Goal: Obtain resource: Download file/media

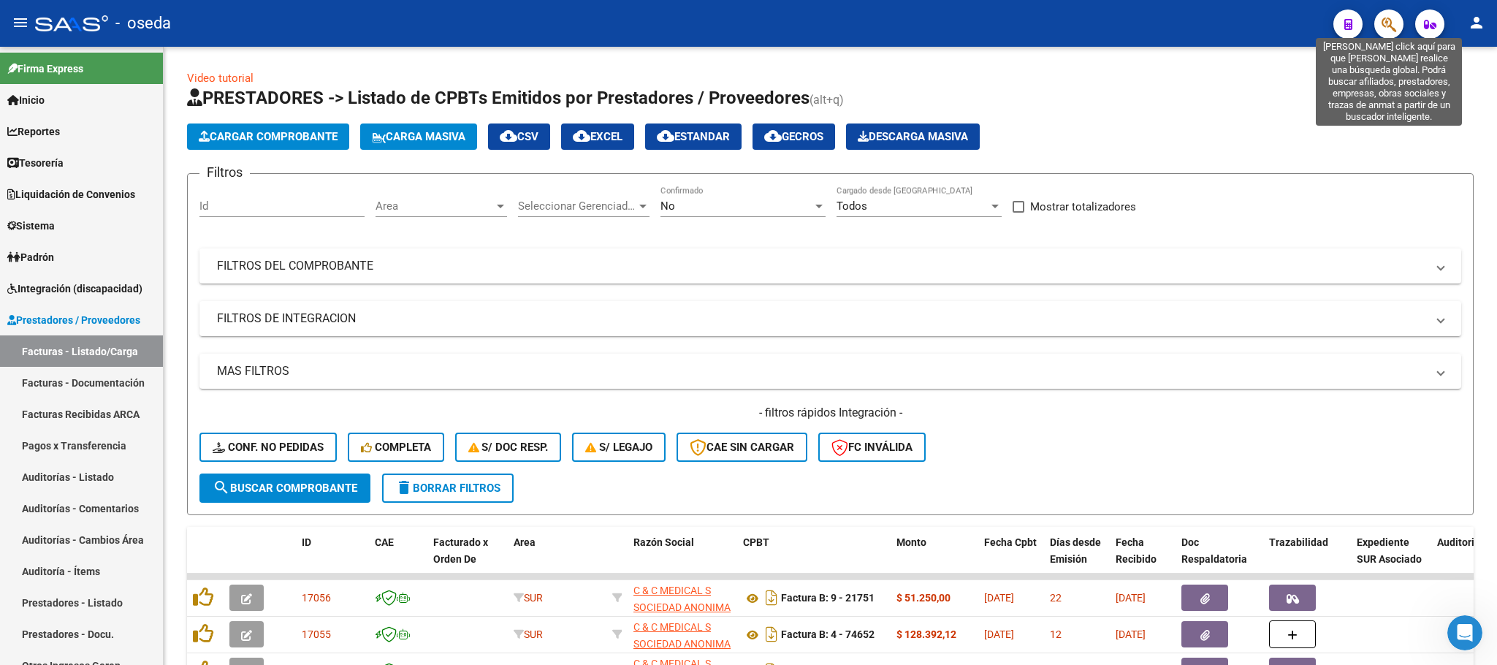
click at [1392, 22] on icon "button" at bounding box center [1389, 24] width 15 height 17
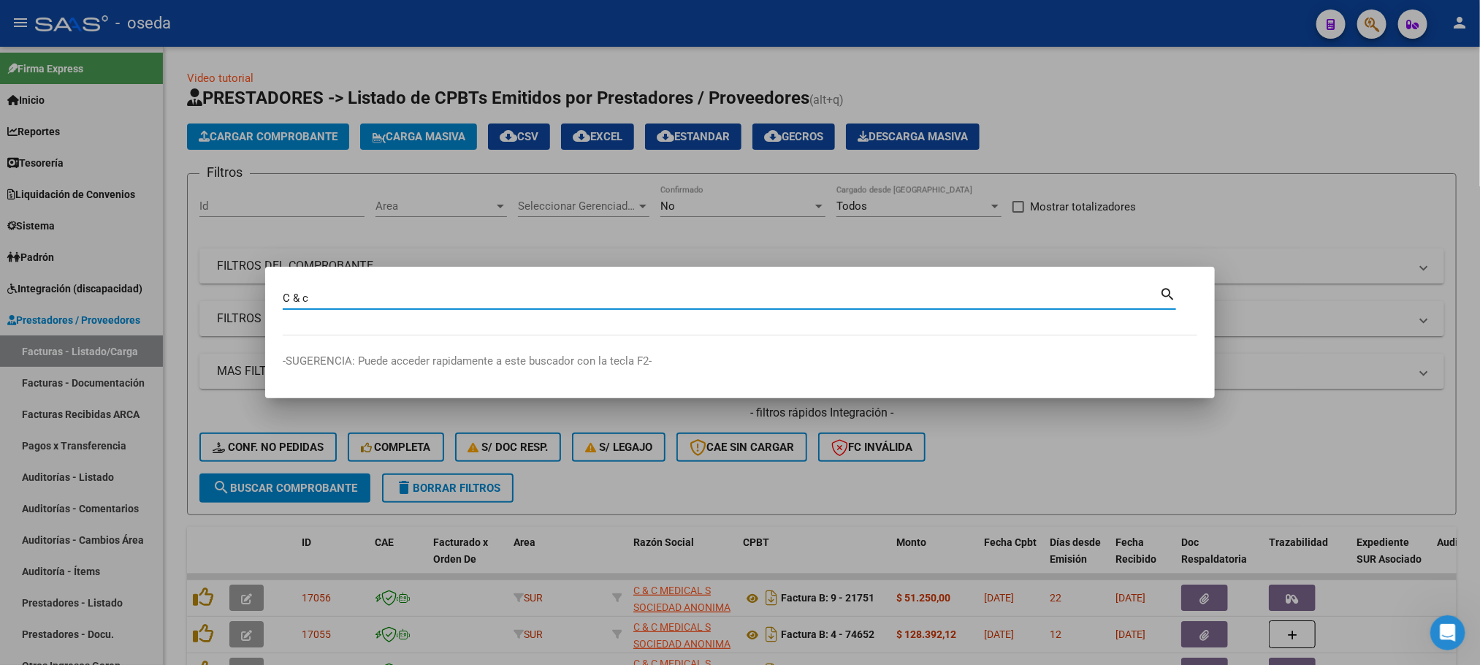
type input "C & c"
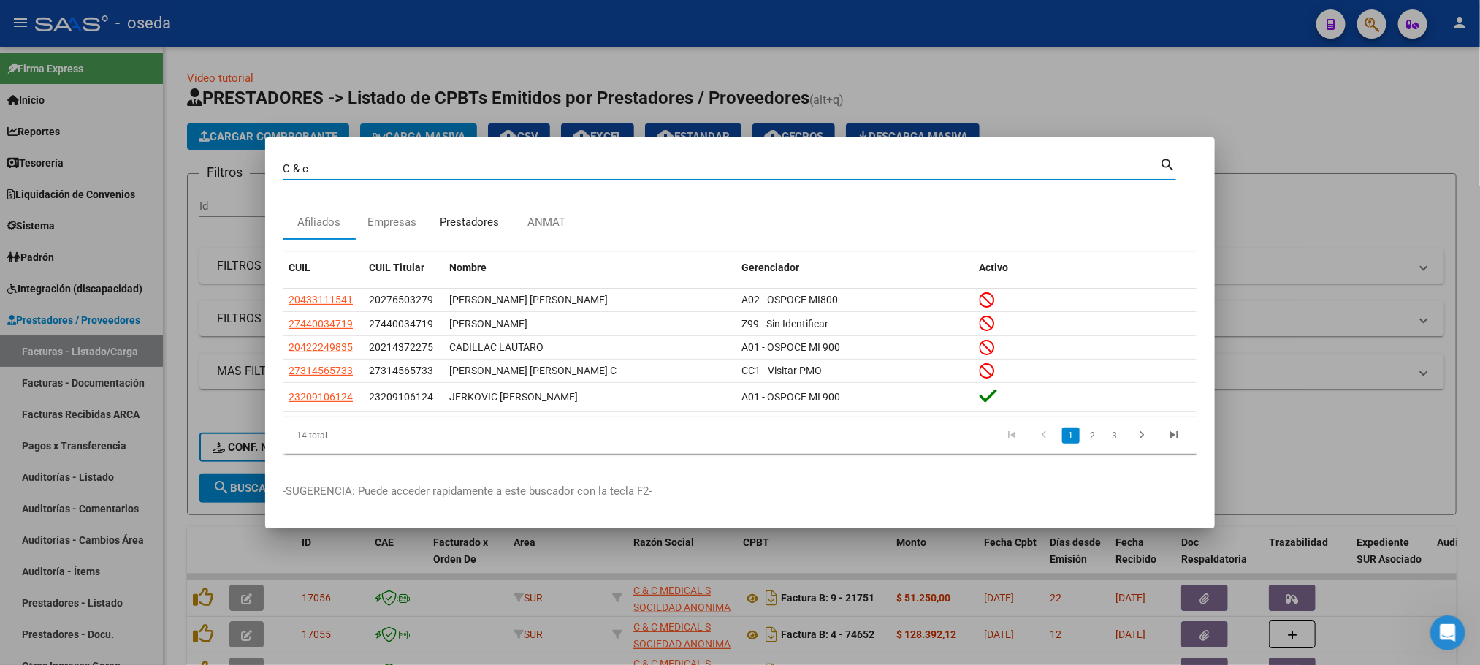
click at [472, 226] on div "Prestadores" at bounding box center [469, 222] width 59 height 17
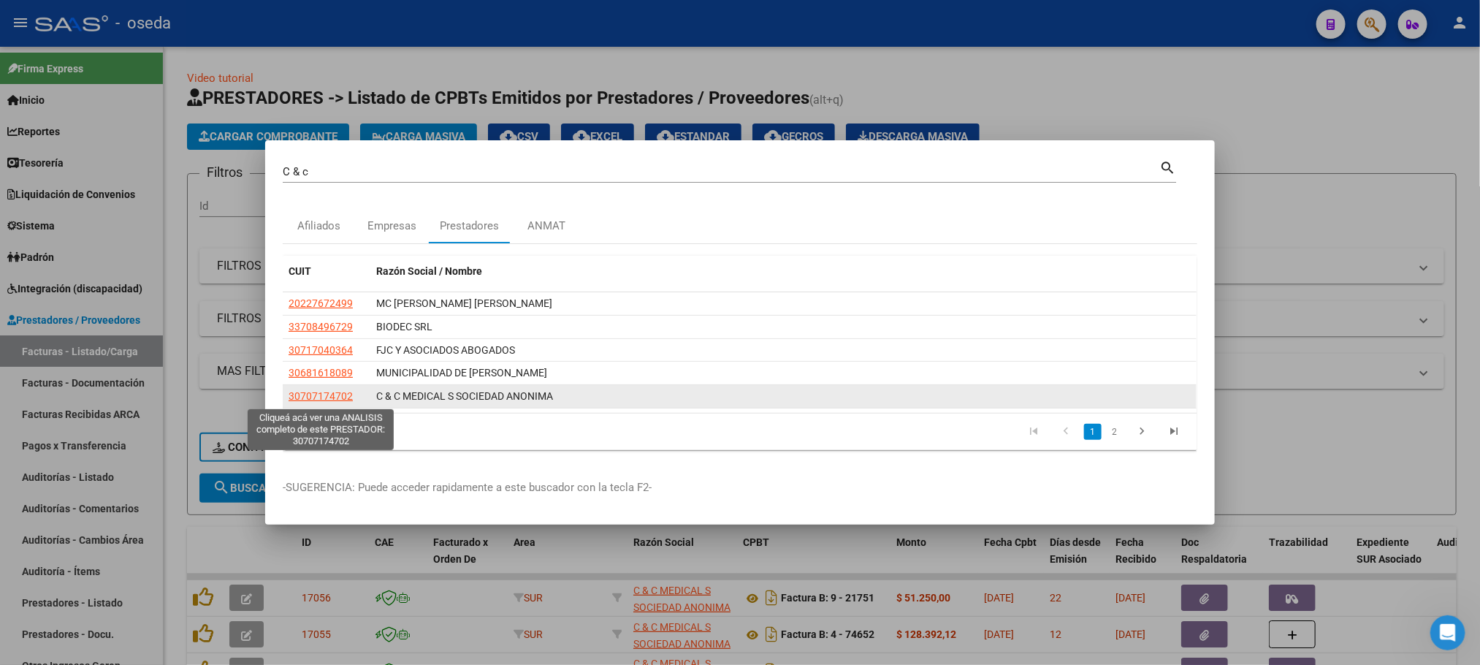
click at [310, 395] on span "30707174702" at bounding box center [321, 396] width 64 height 12
type textarea "30707174702"
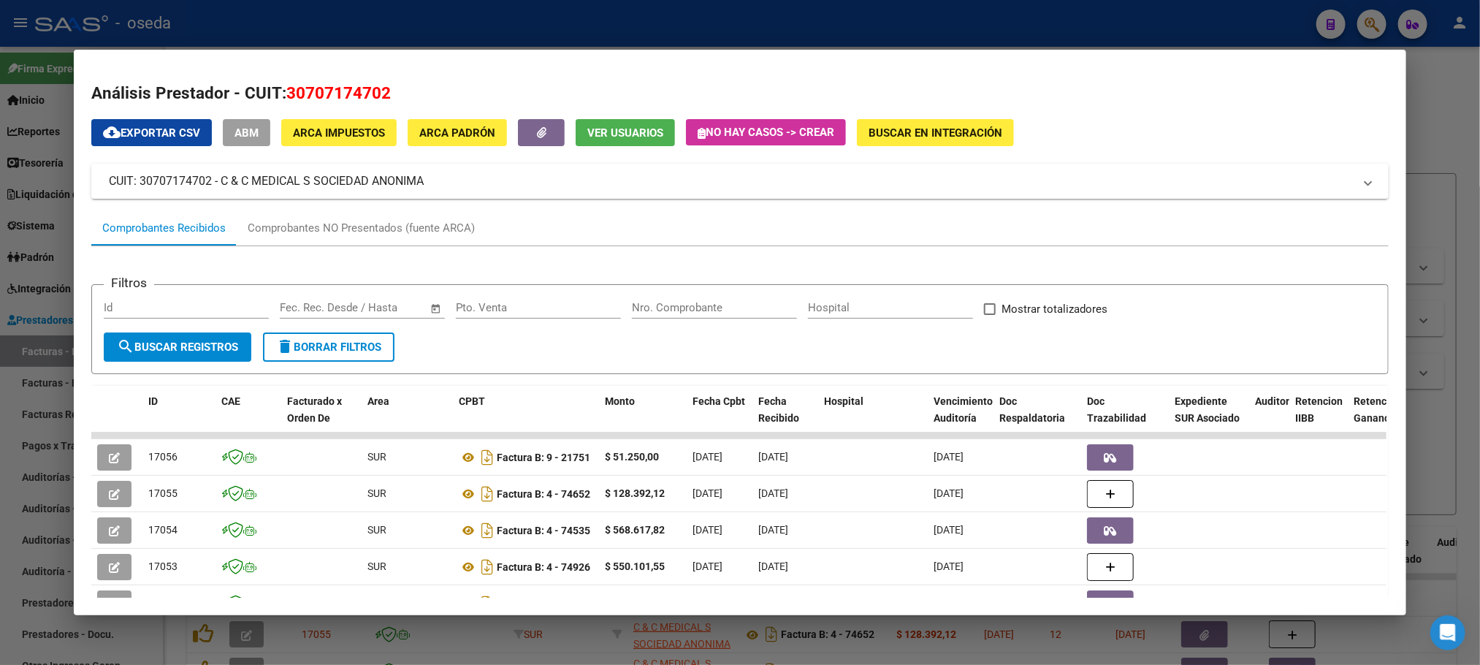
click at [674, 313] on input "Nro. Comprobante" at bounding box center [714, 307] width 165 height 13
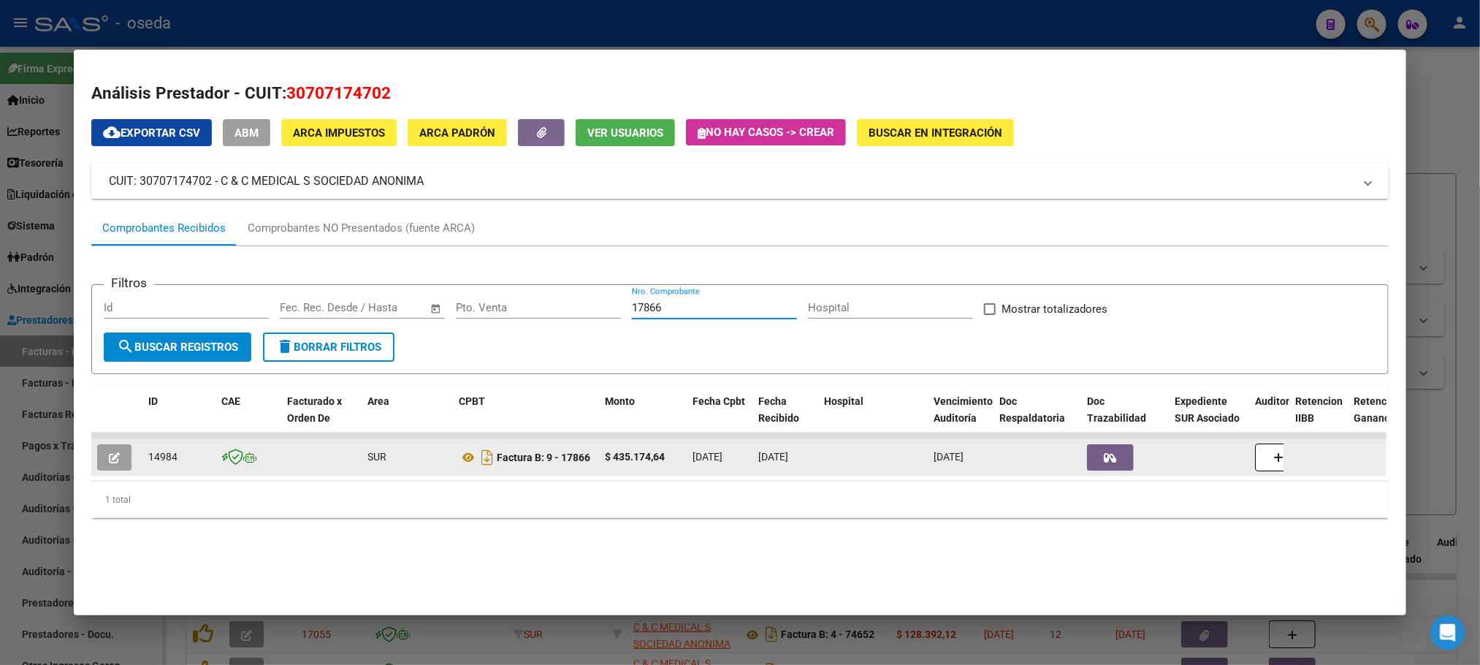
type input "17866"
click at [99, 450] on button "button" at bounding box center [114, 457] width 34 height 26
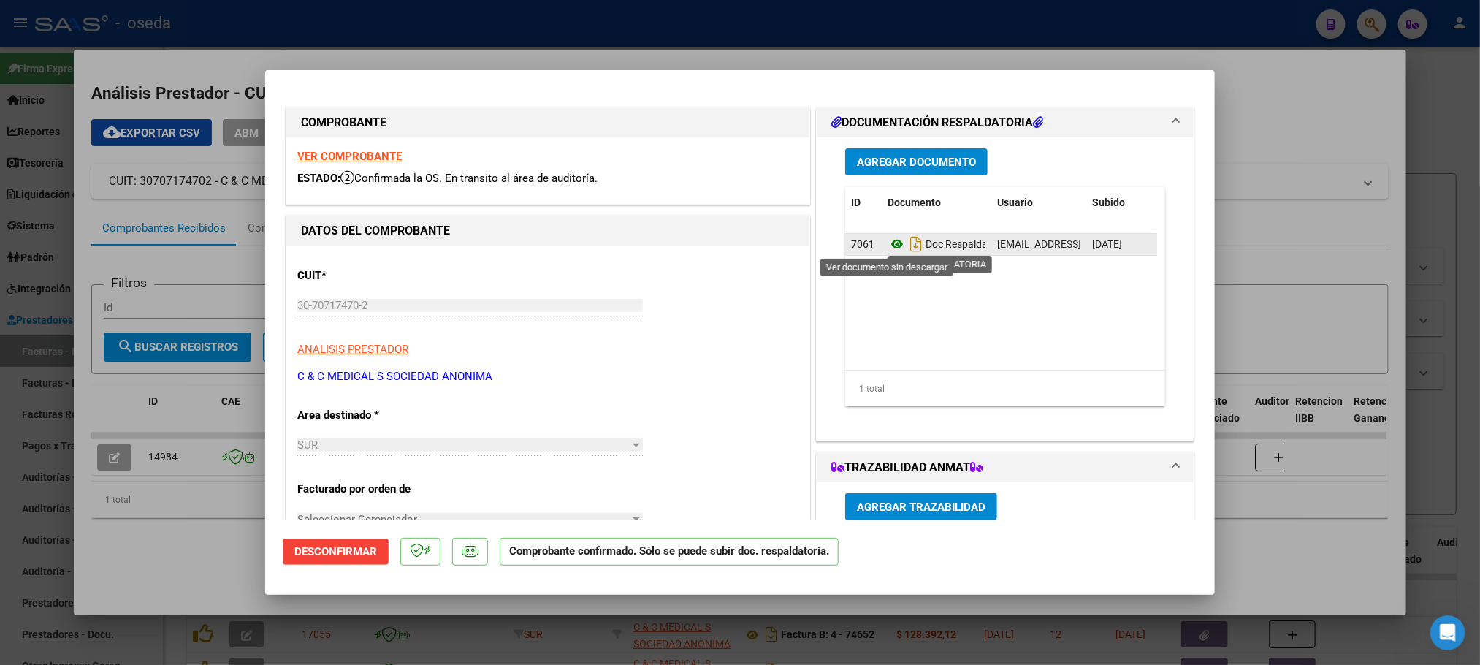
click at [888, 243] on icon at bounding box center [897, 244] width 19 height 18
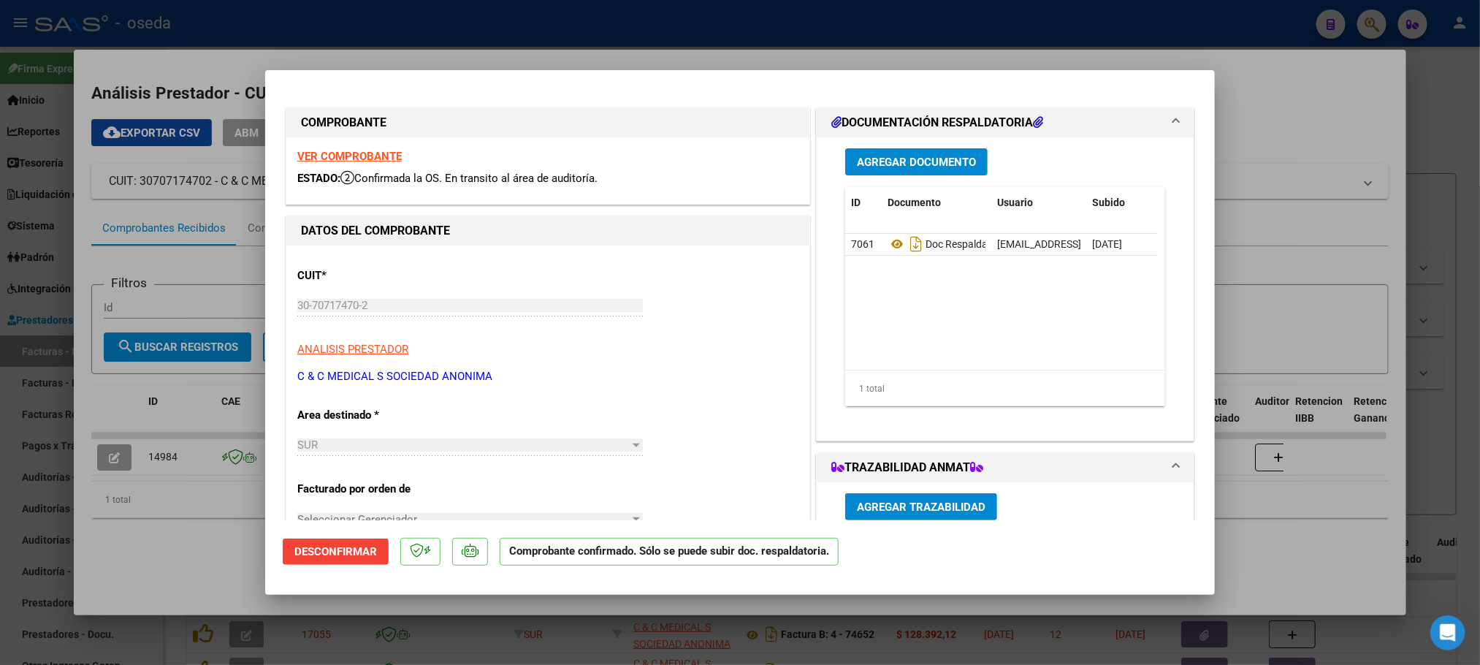
type input "$ 0,00"
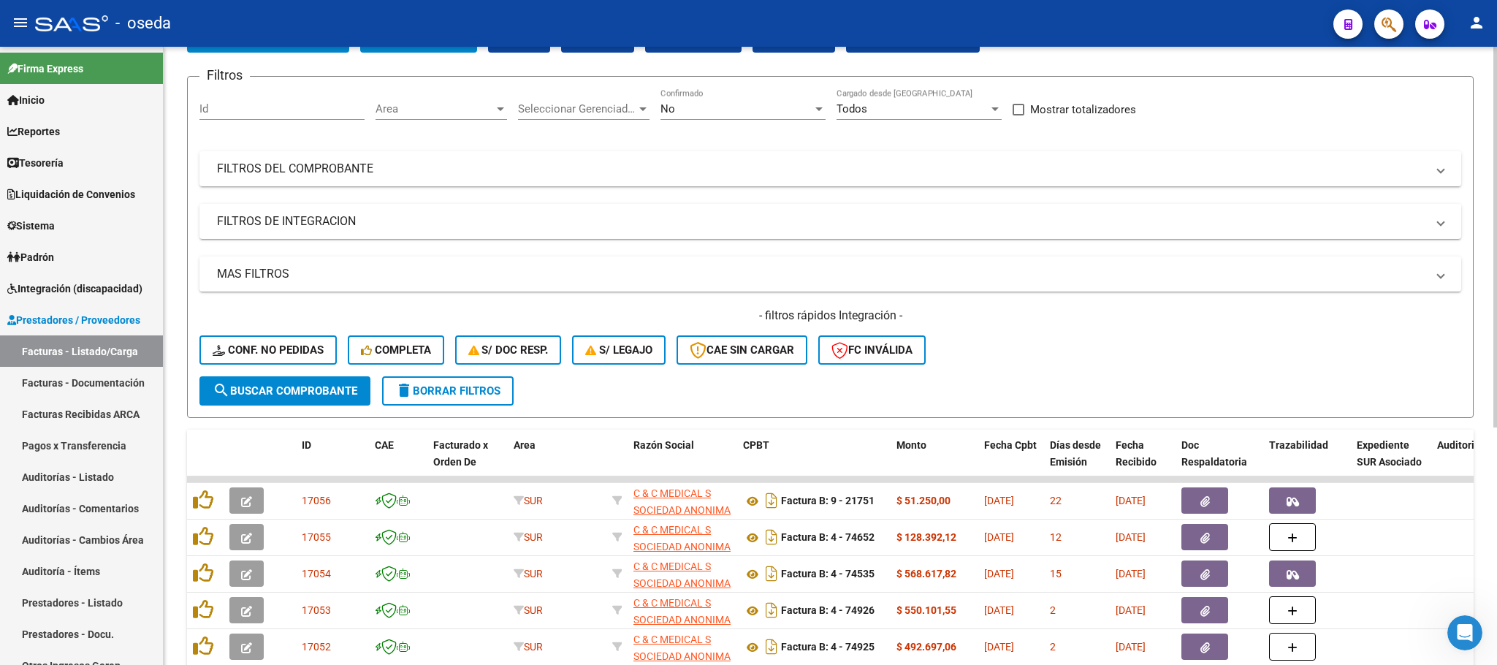
scroll to position [110, 0]
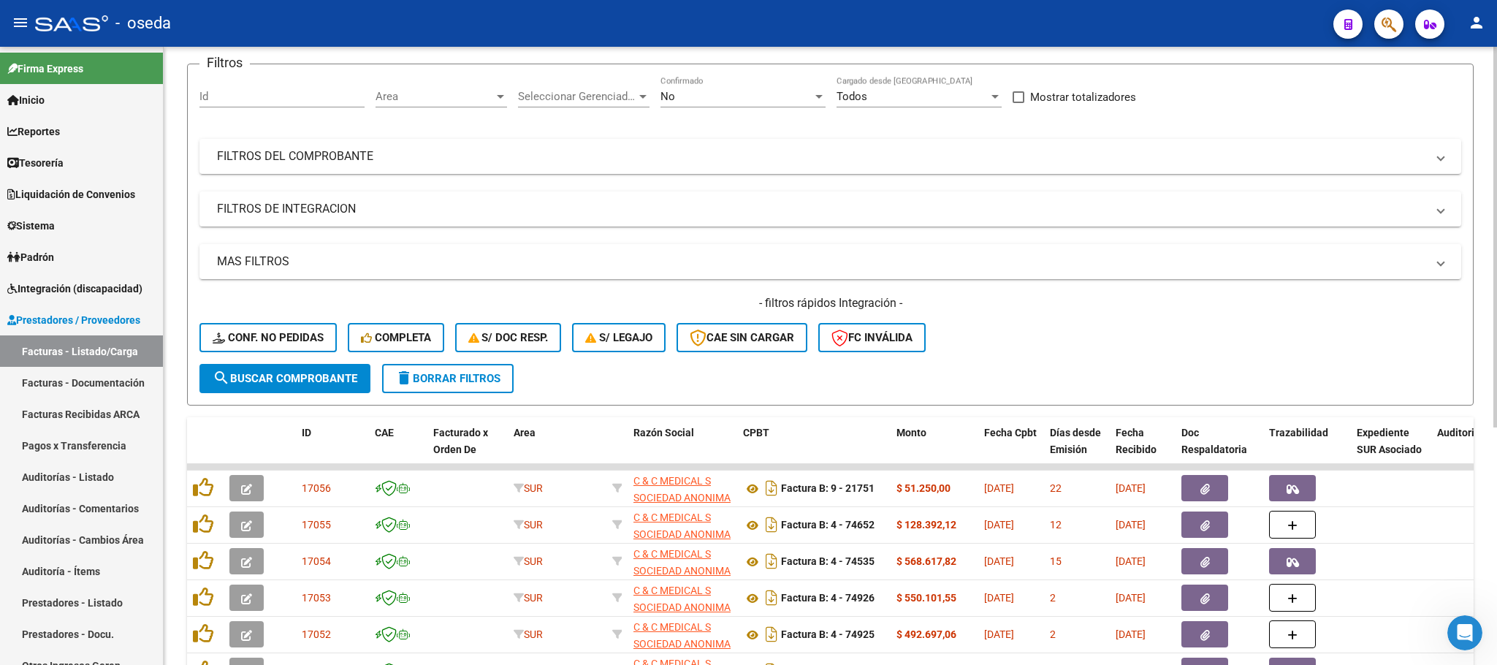
click at [465, 377] on span "delete Borrar Filtros" at bounding box center [447, 378] width 105 height 13
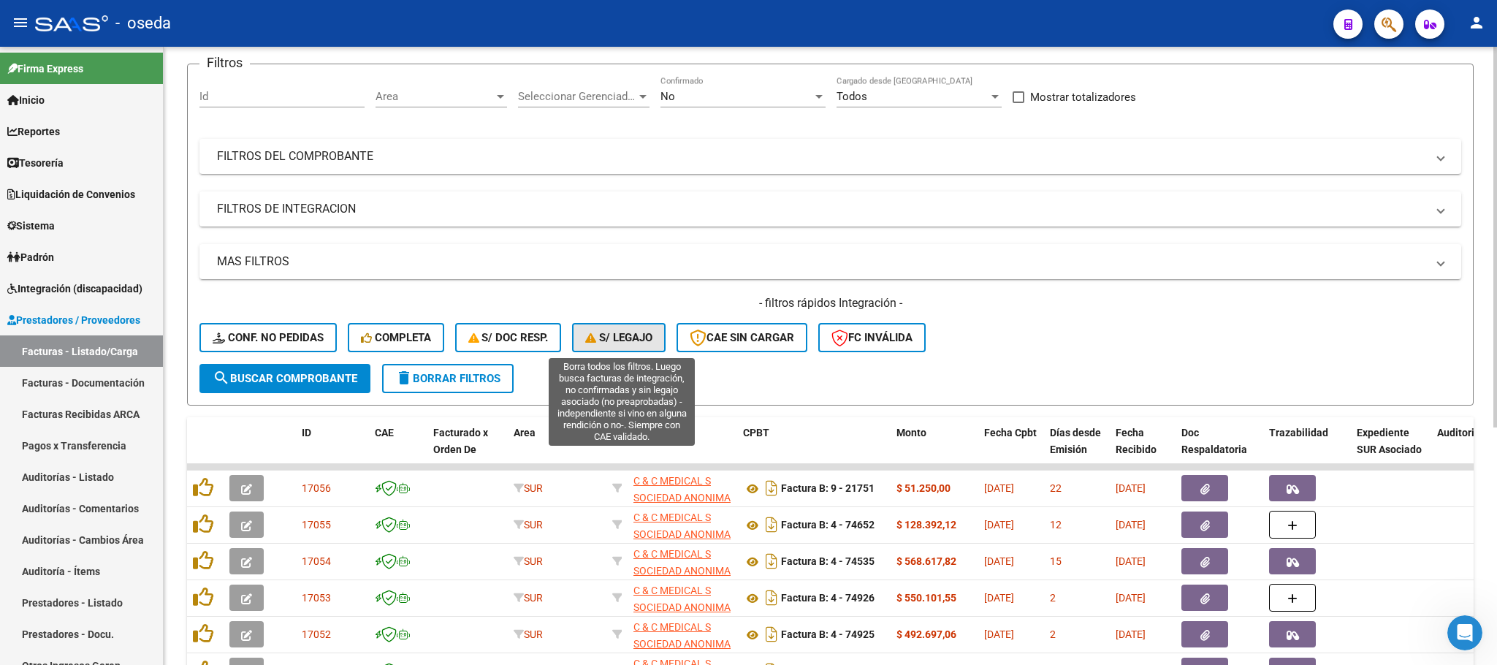
click at [617, 325] on button "S/ legajo" at bounding box center [619, 337] width 94 height 29
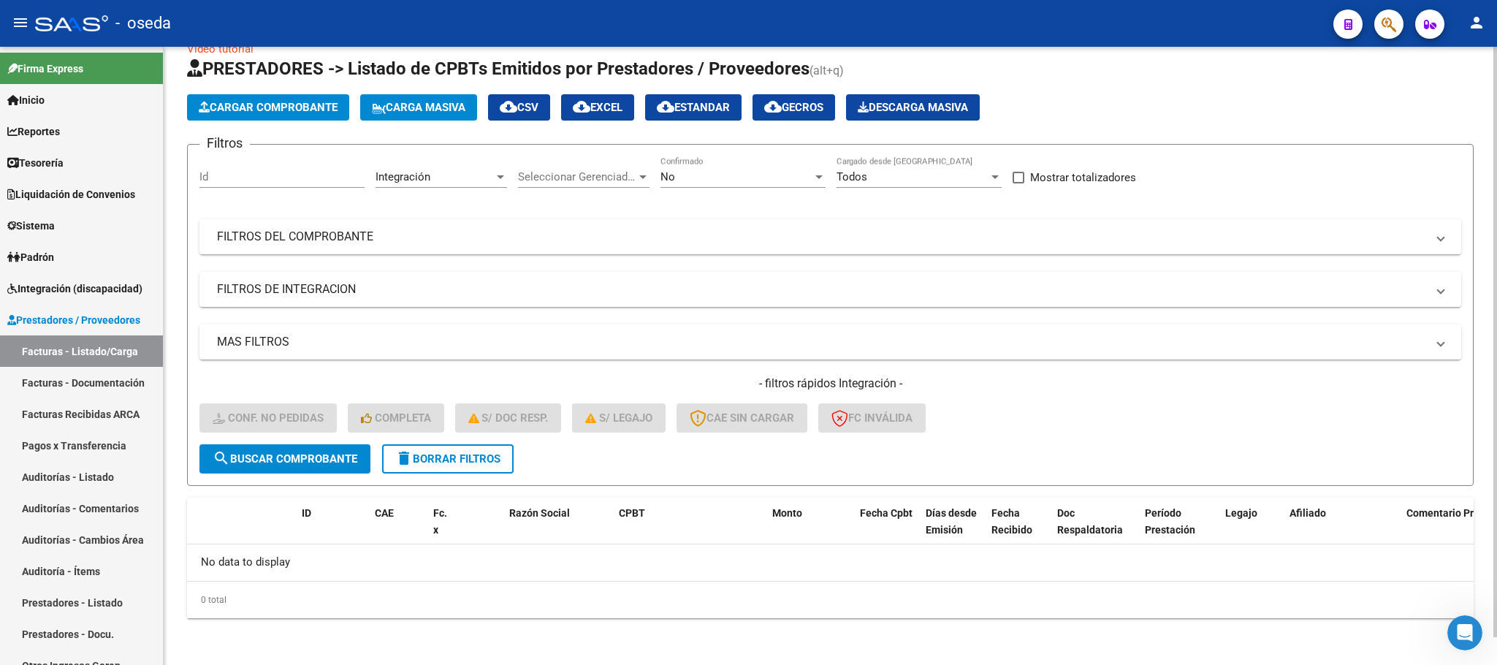
scroll to position [28, 0]
click at [402, 458] on mat-icon "delete" at bounding box center [404, 459] width 18 height 18
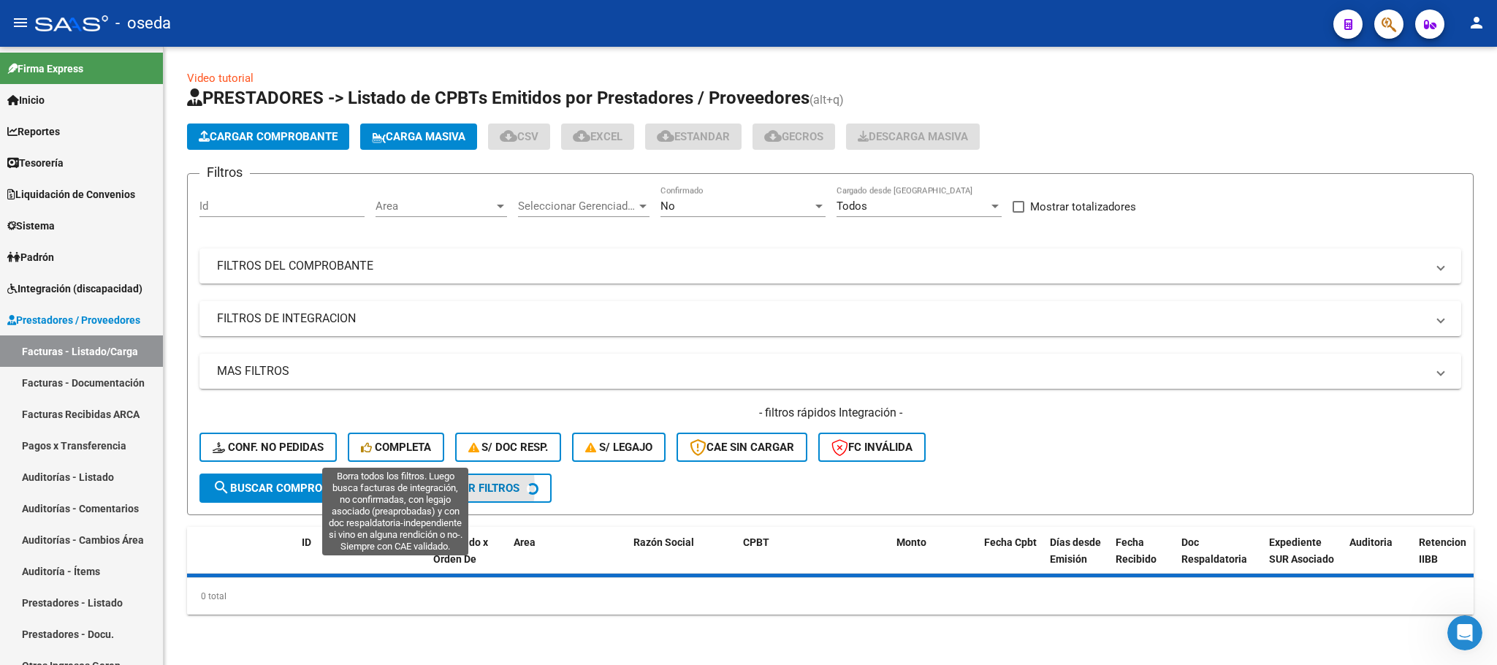
scroll to position [0, 0]
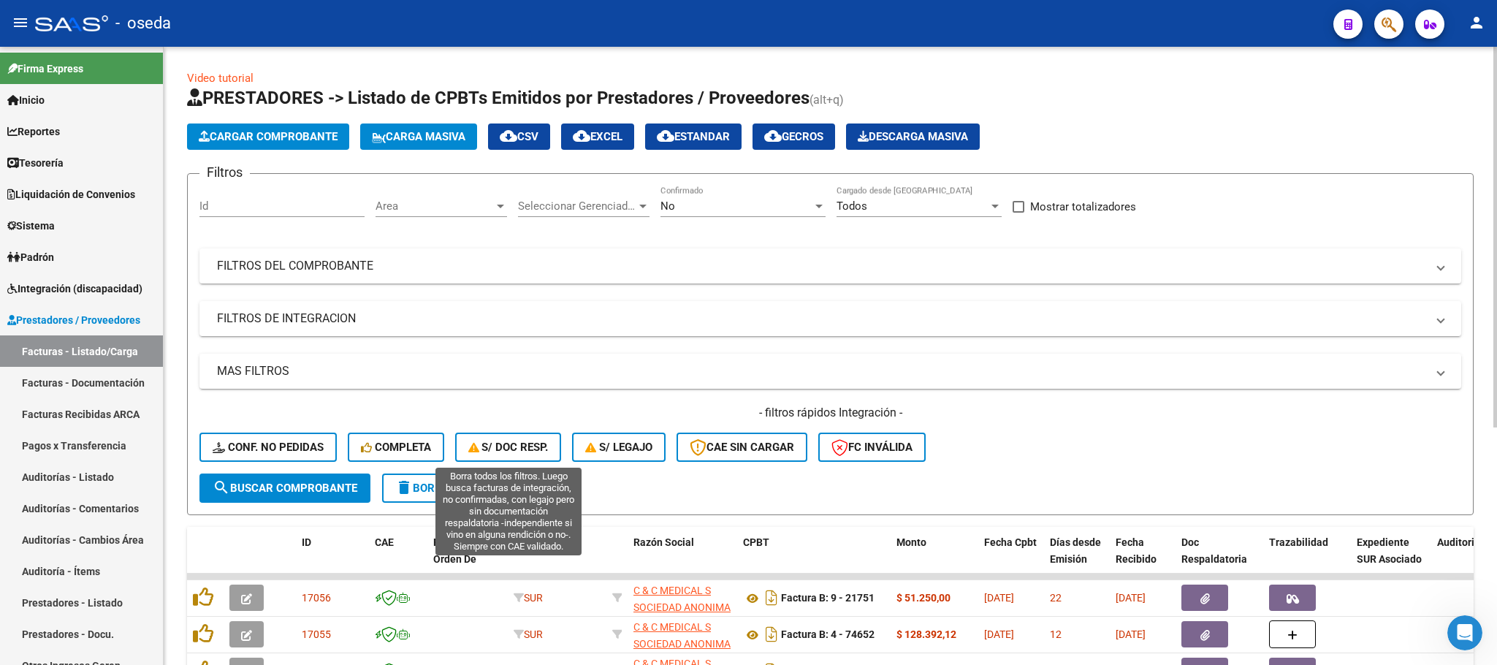
click at [522, 437] on button "S/ Doc Resp." at bounding box center [508, 447] width 107 height 29
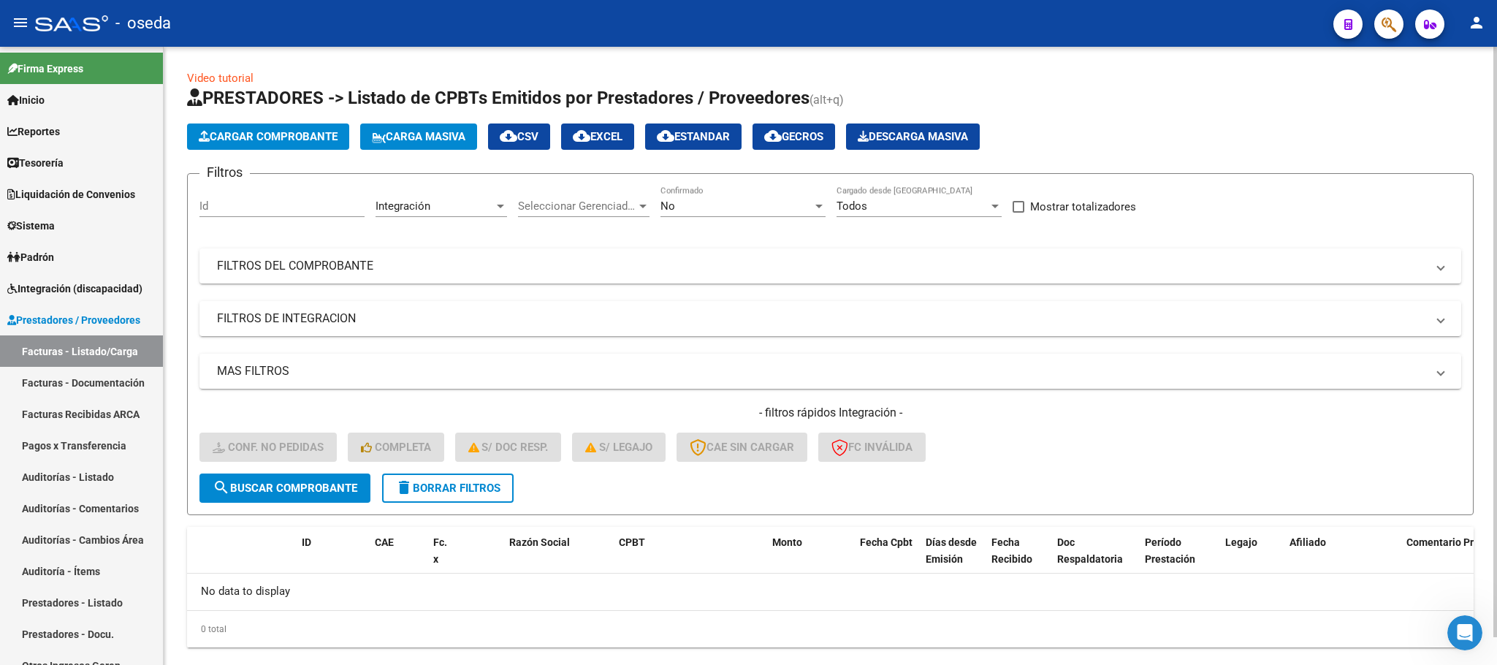
click at [406, 500] on button "delete Borrar Filtros" at bounding box center [448, 487] width 132 height 29
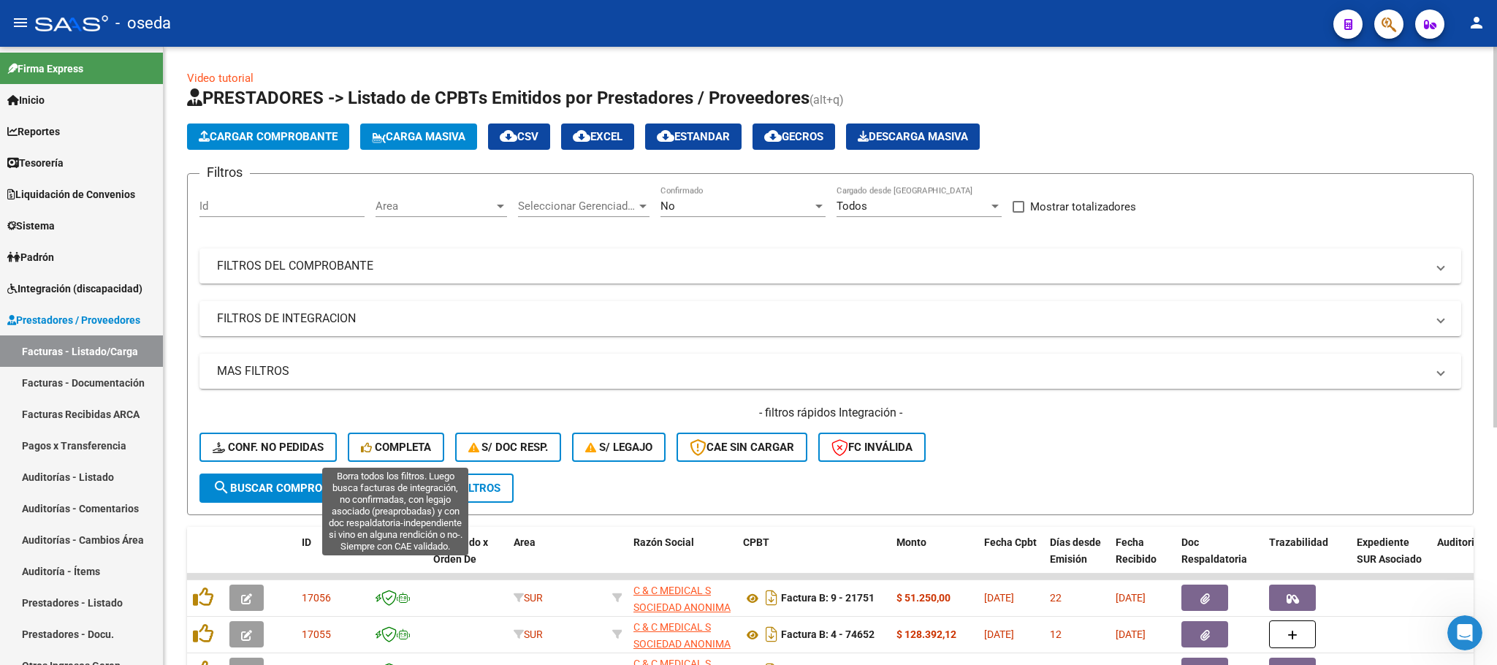
click at [408, 452] on span "Completa" at bounding box center [396, 447] width 70 height 13
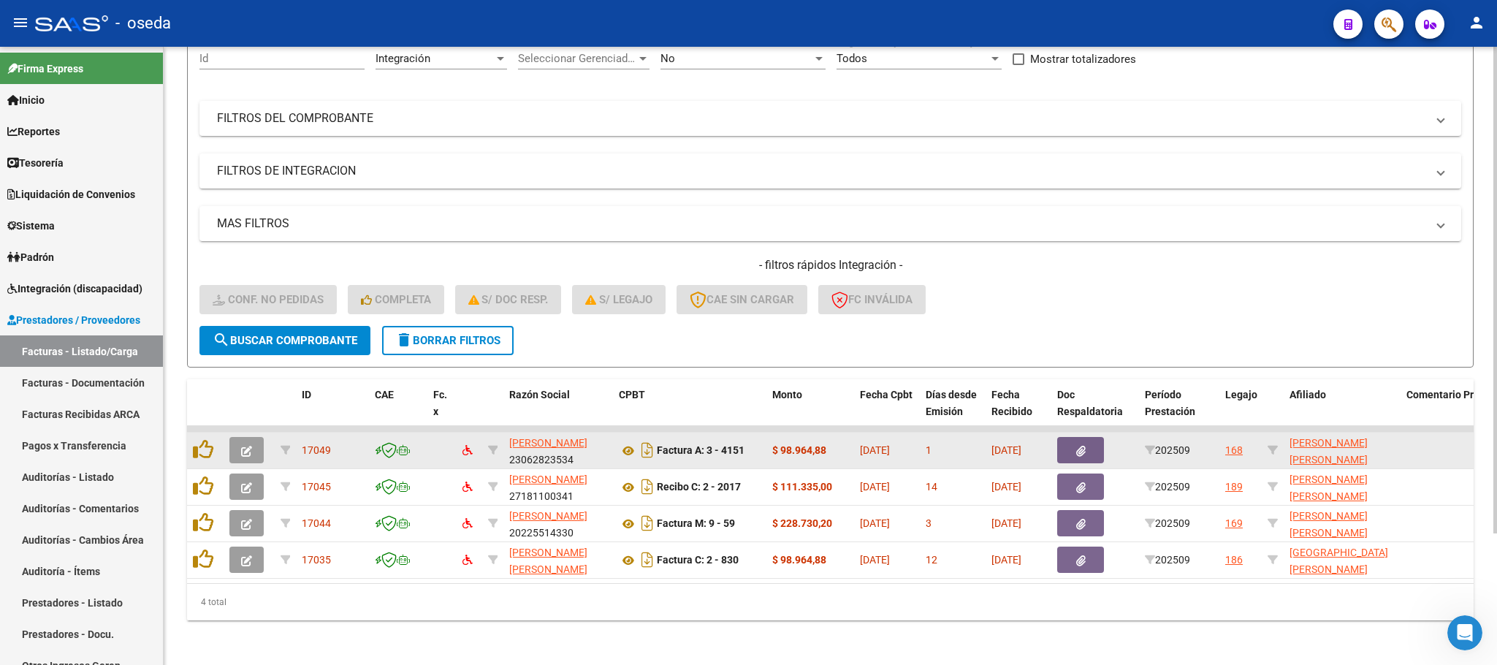
scroll to position [167, 0]
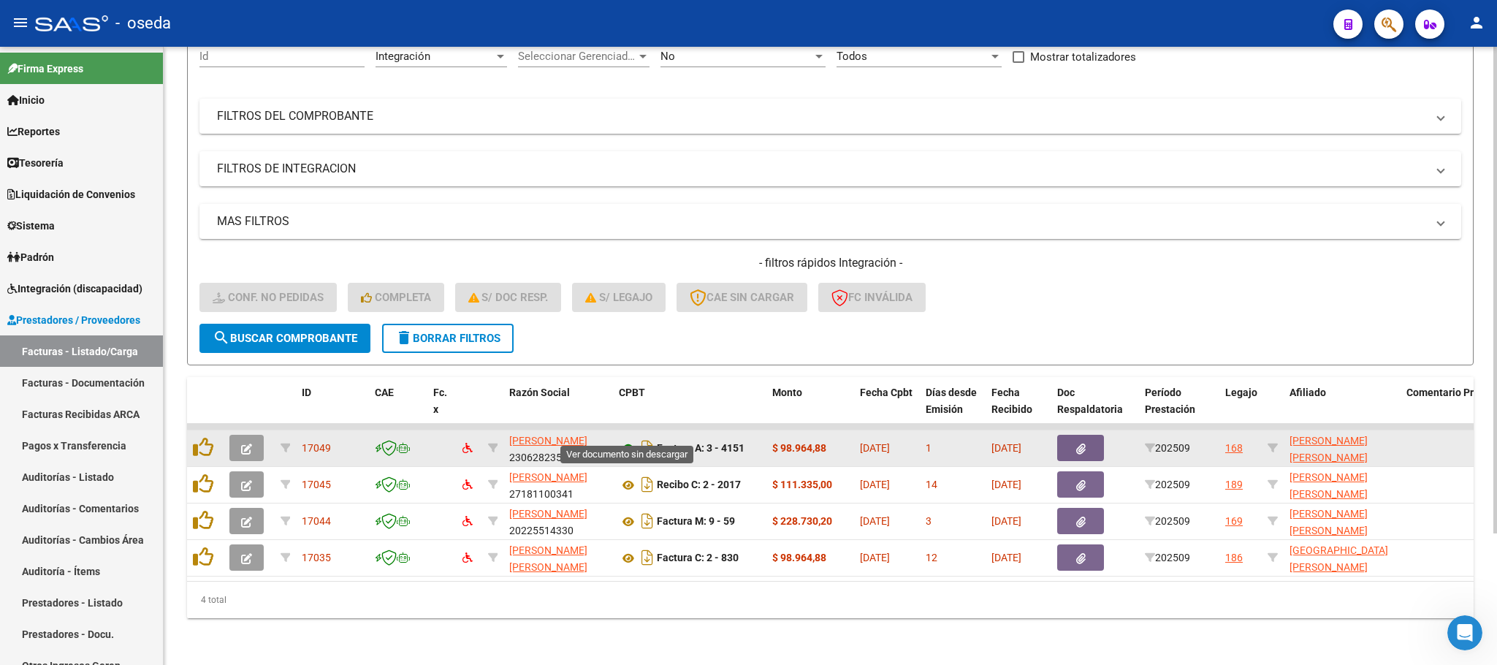
click at [628, 440] on icon at bounding box center [628, 449] width 19 height 18
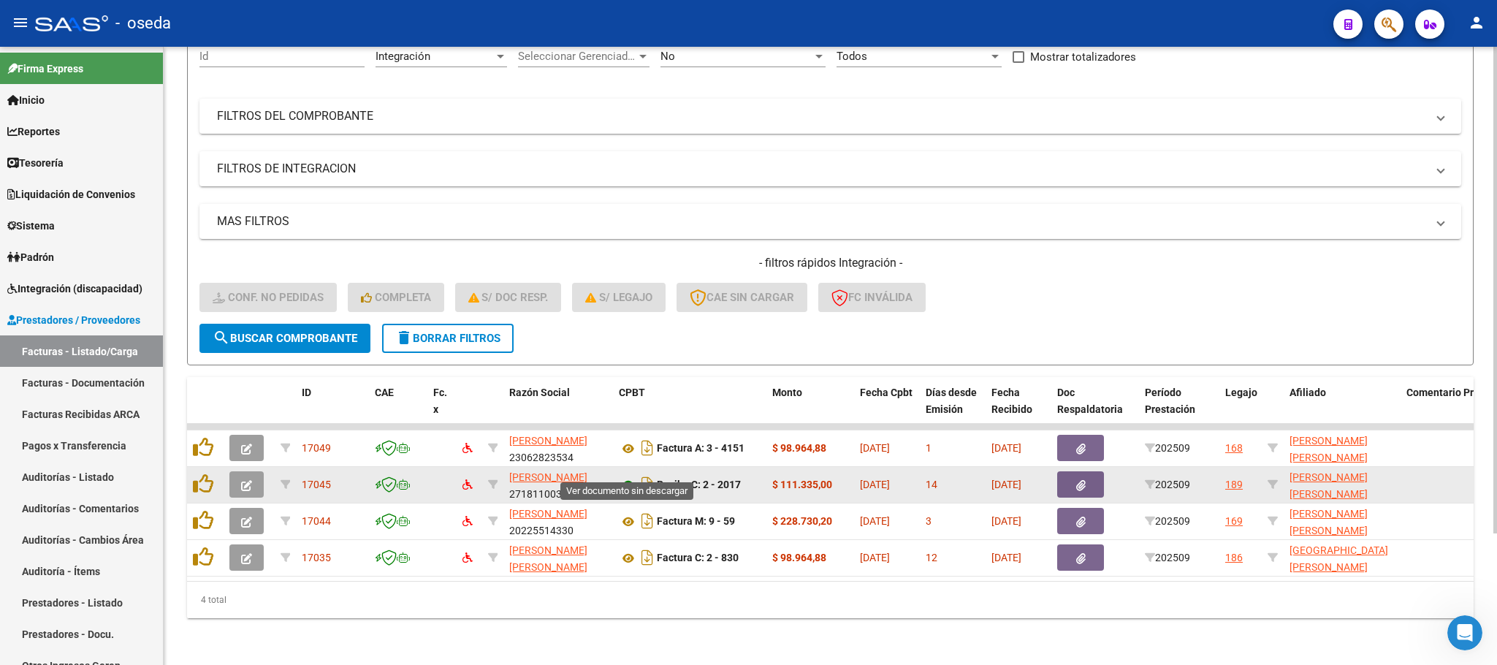
click at [625, 476] on icon at bounding box center [628, 485] width 19 height 18
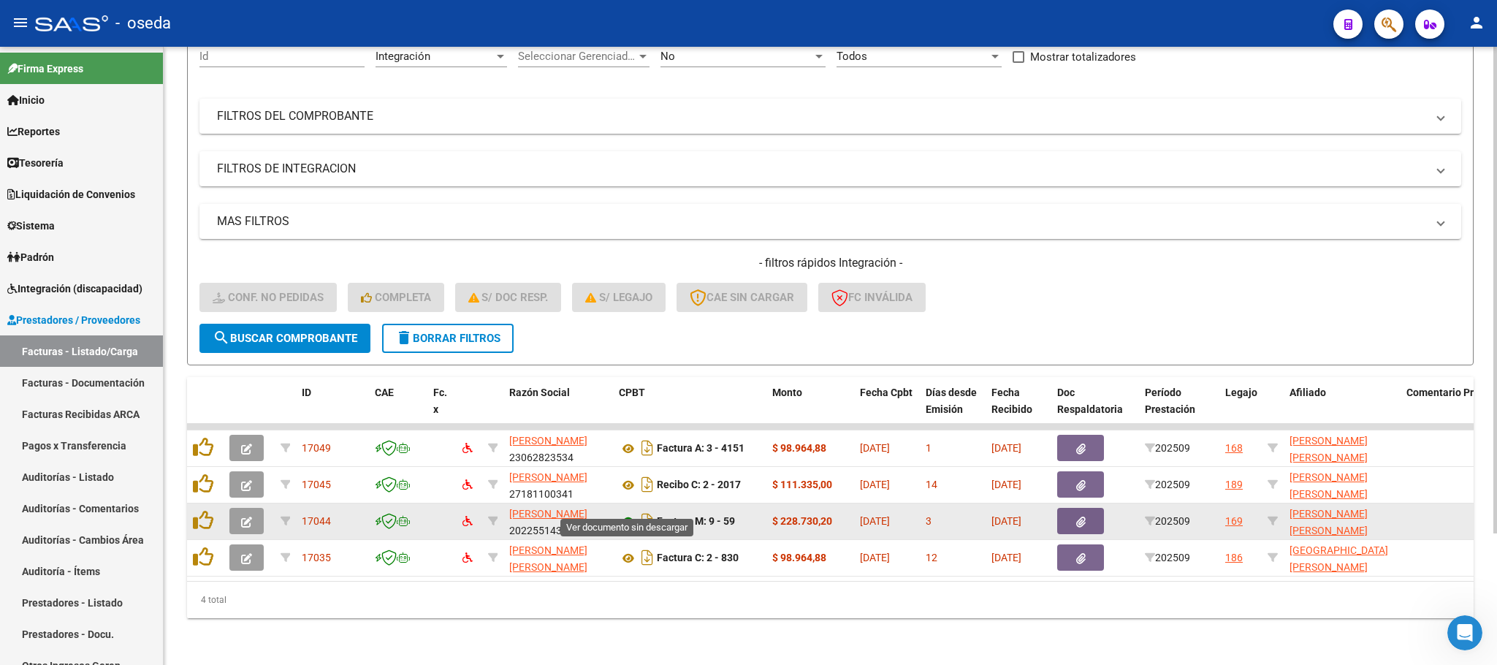
click at [620, 513] on icon at bounding box center [628, 522] width 19 height 18
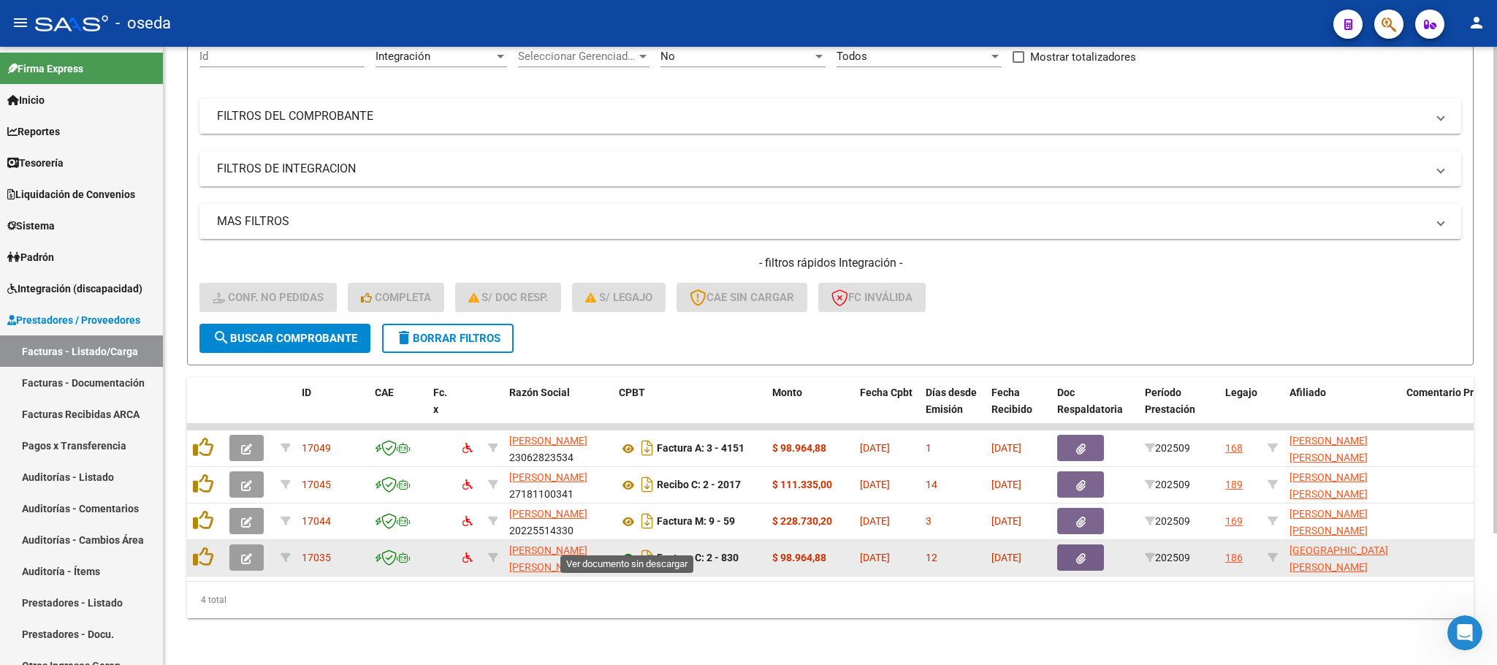
click at [625, 549] on icon at bounding box center [628, 558] width 19 height 18
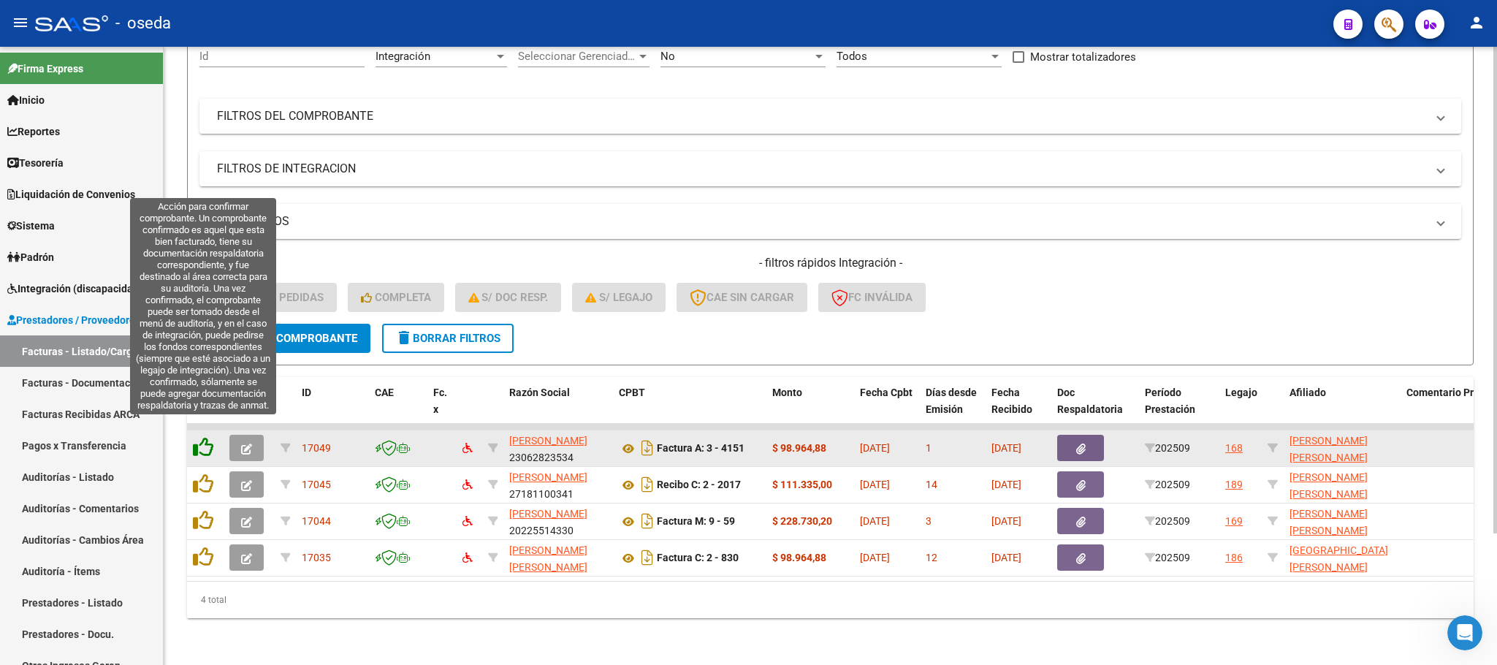
click at [204, 437] on icon at bounding box center [203, 447] width 20 height 20
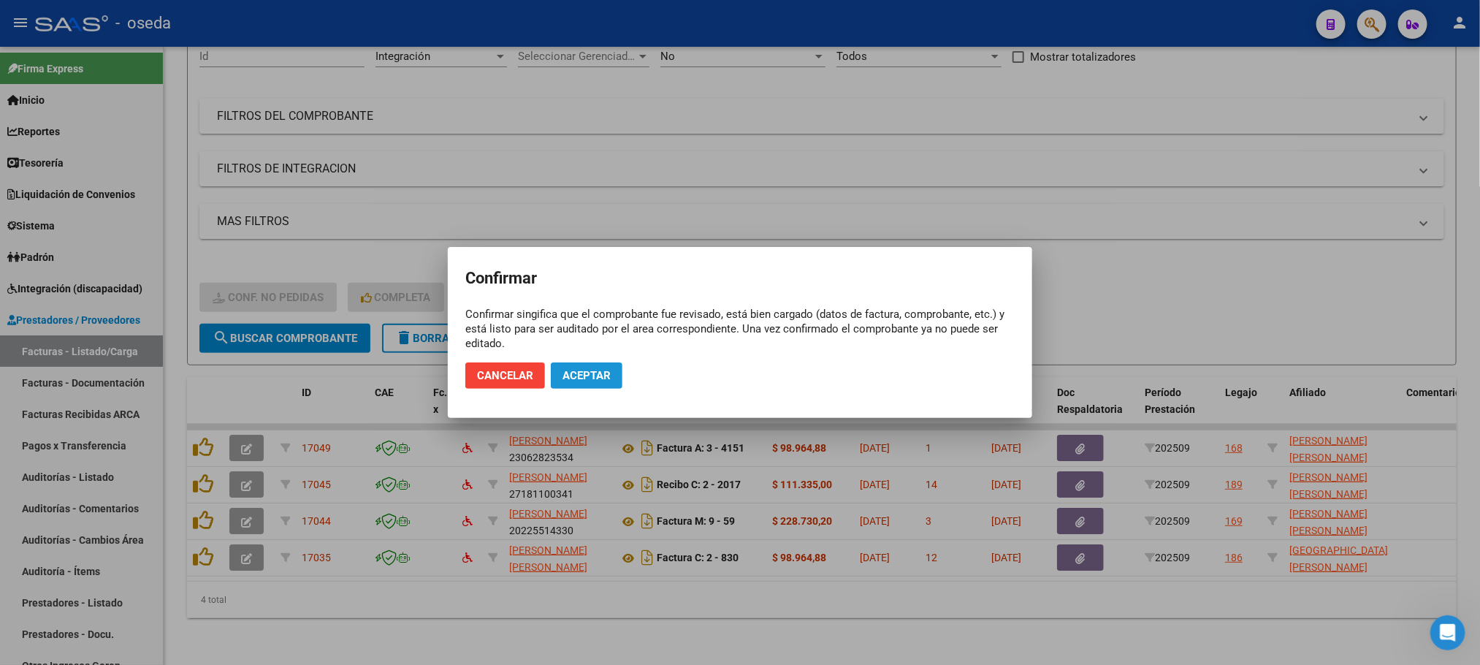
click at [576, 377] on span "Aceptar" at bounding box center [587, 375] width 48 height 13
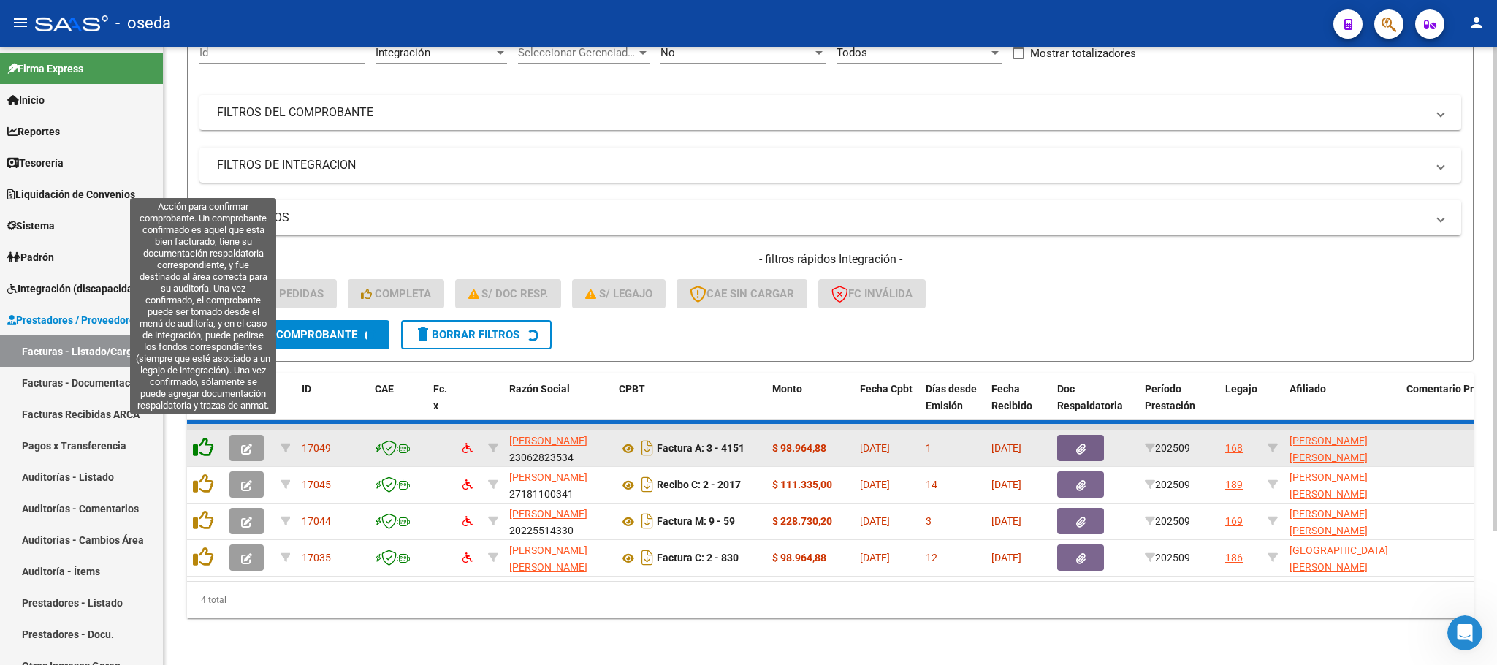
click at [202, 430] on datatable-header-cell at bounding box center [205, 405] width 37 height 64
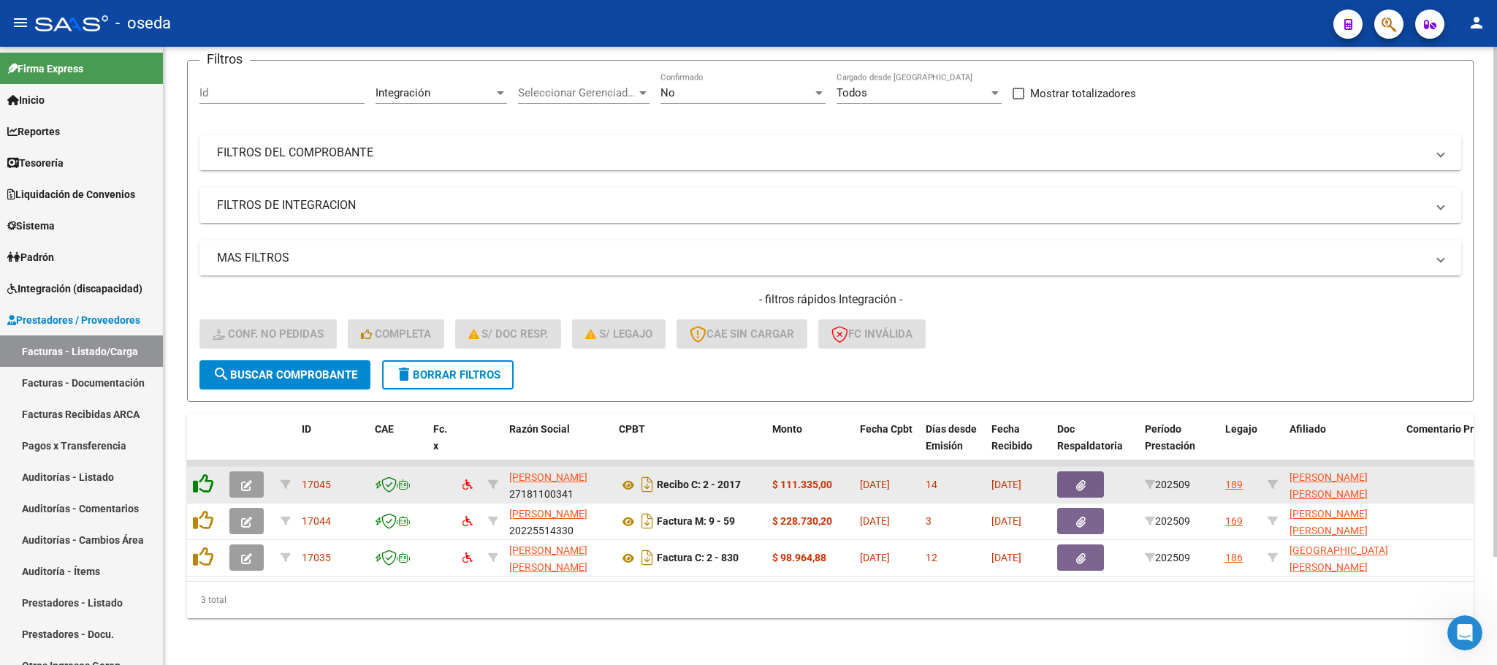
scroll to position [130, 0]
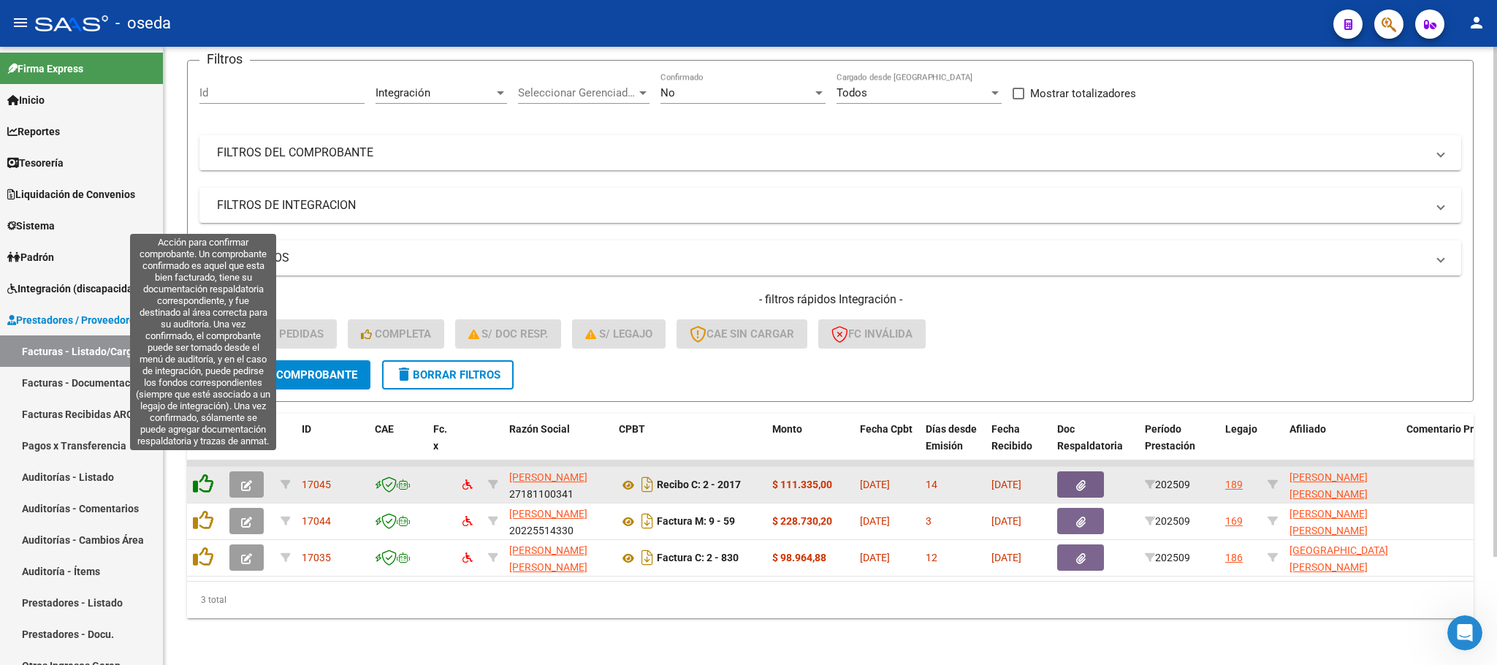
click at [202, 473] on icon at bounding box center [203, 483] width 20 height 20
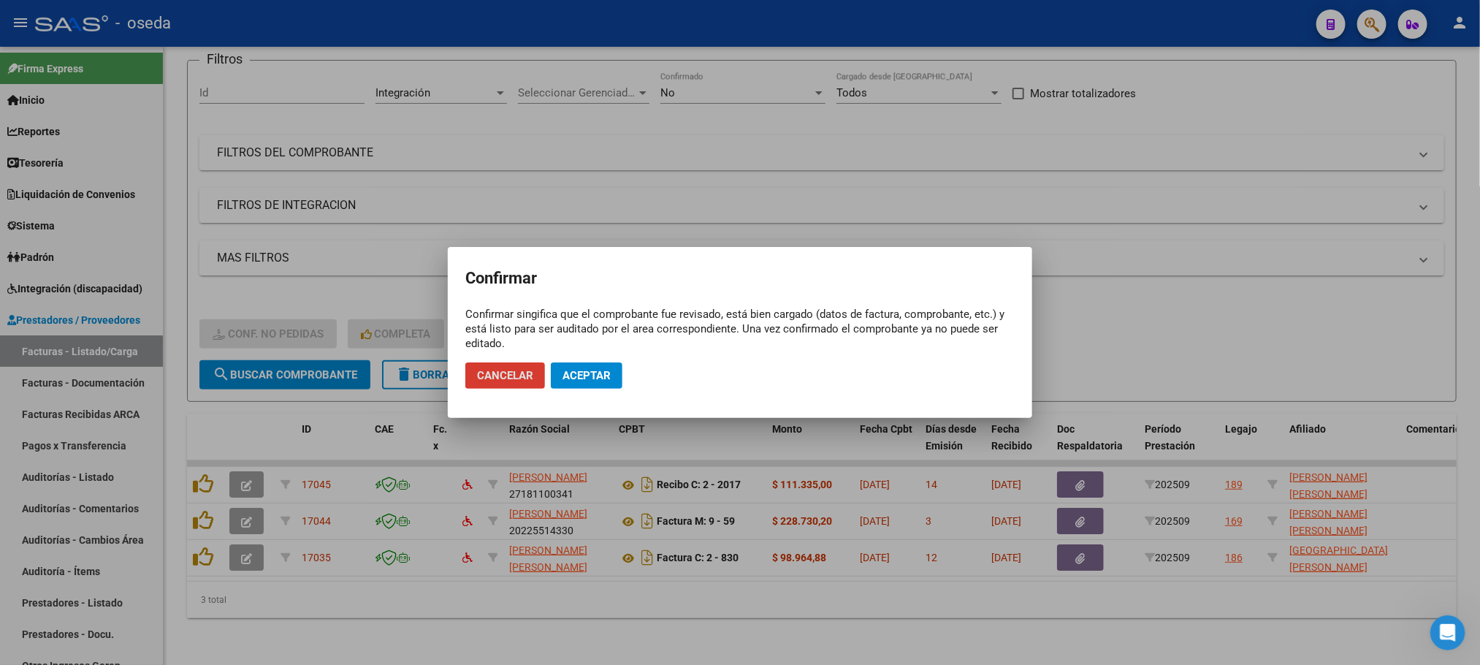
click at [606, 373] on span "Aceptar" at bounding box center [587, 375] width 48 height 13
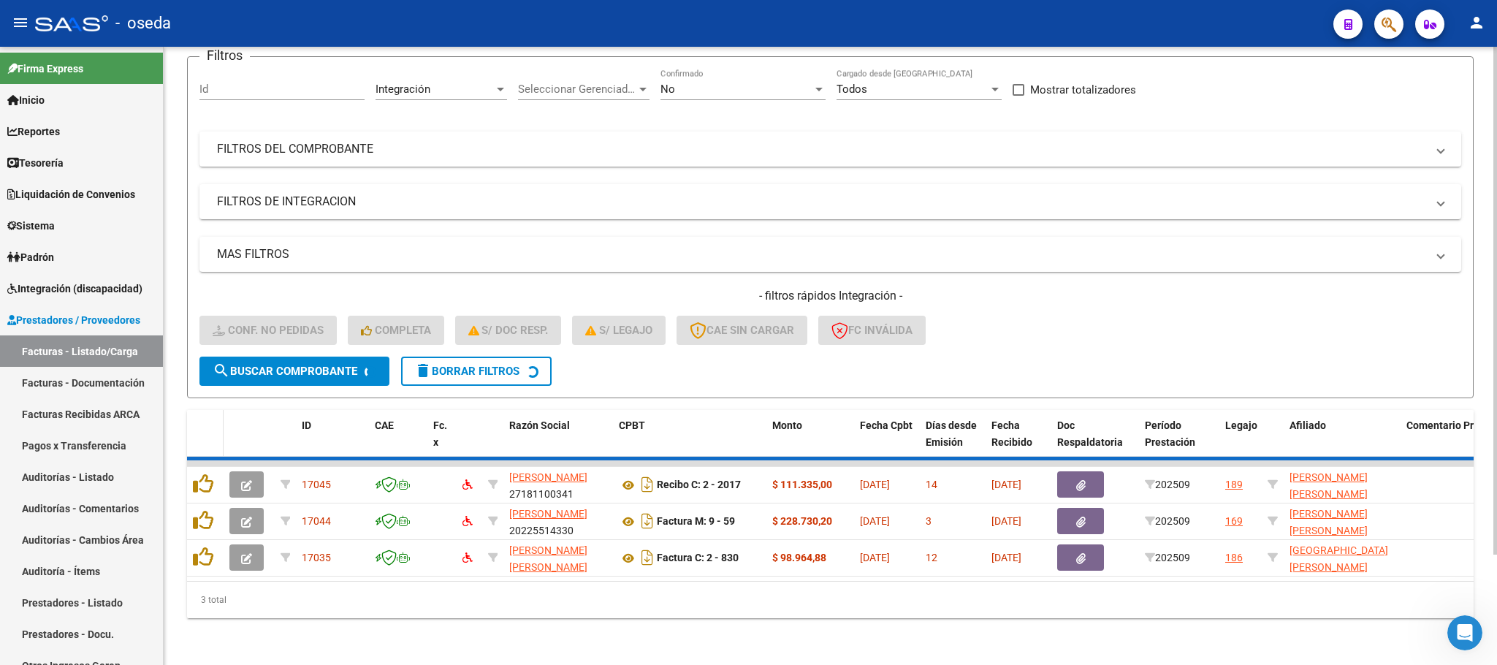
scroll to position [94, 0]
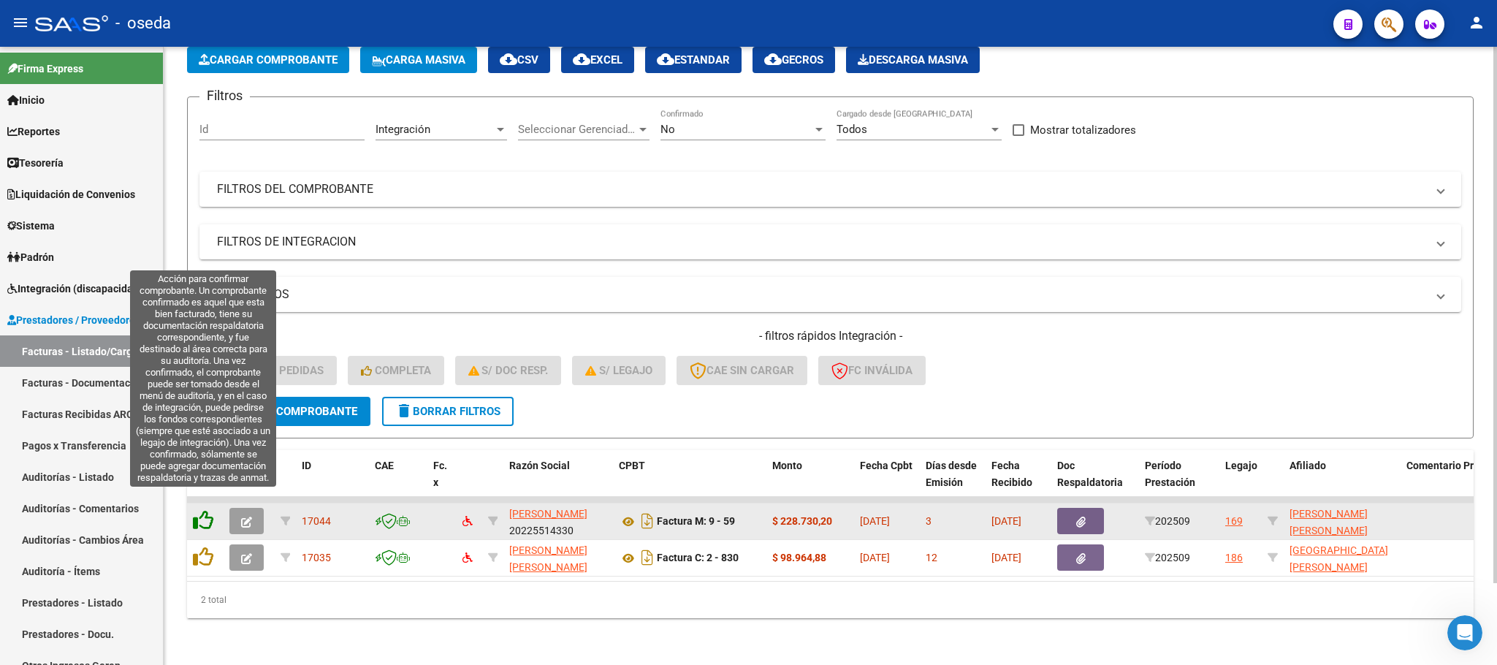
click at [196, 510] on icon at bounding box center [203, 520] width 20 height 20
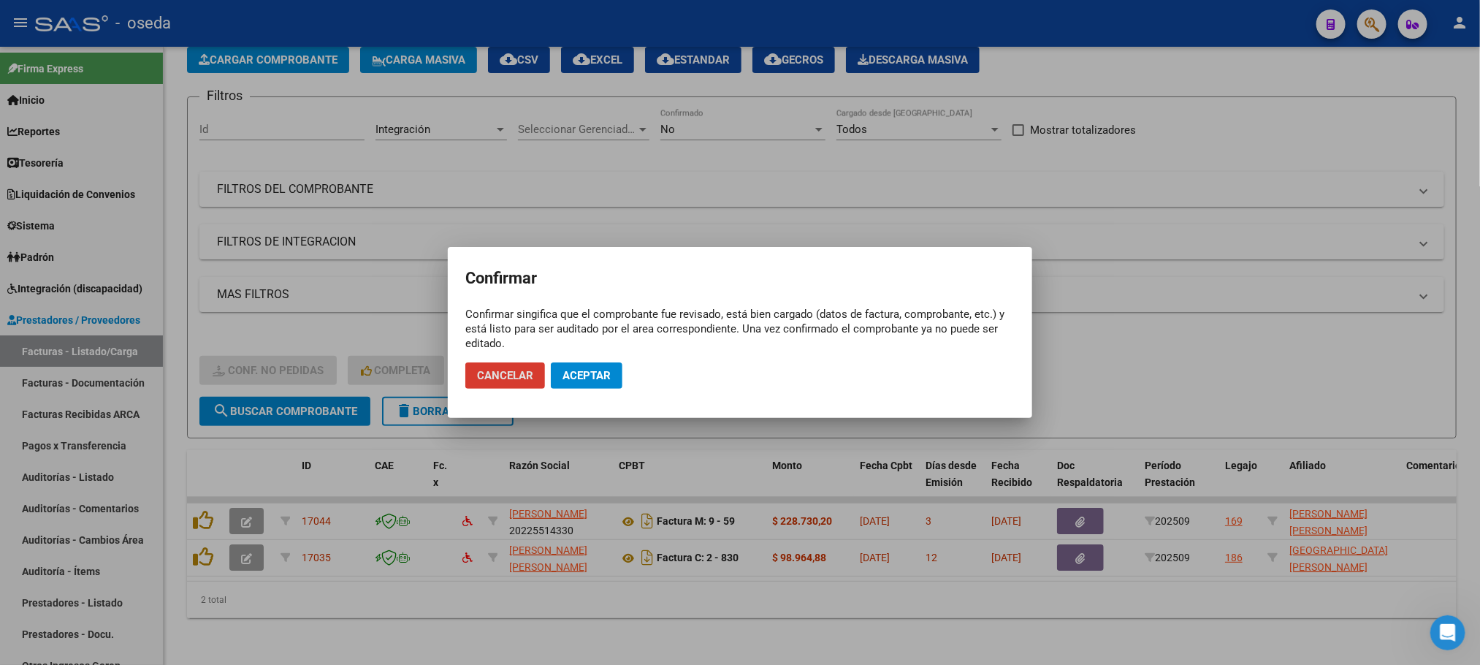
click at [593, 369] on span "Aceptar" at bounding box center [587, 375] width 48 height 13
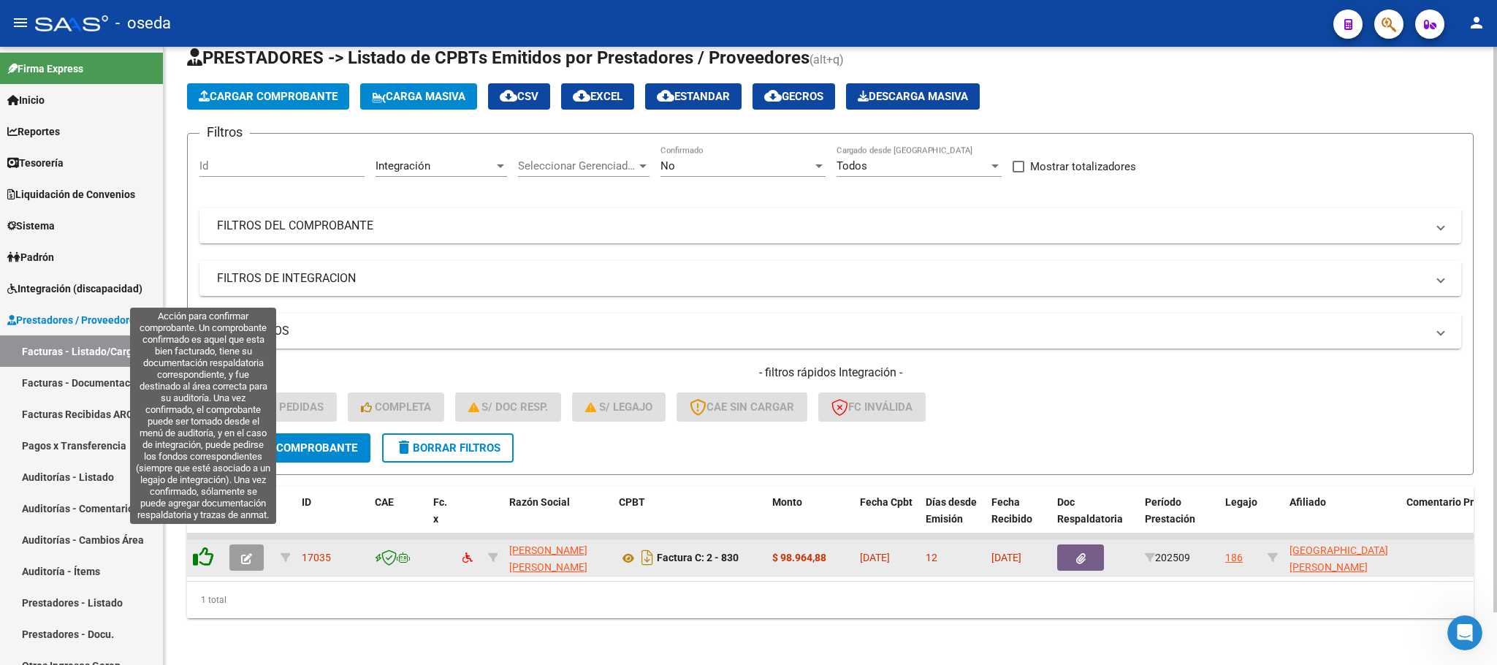
click at [210, 547] on icon at bounding box center [203, 557] width 20 height 20
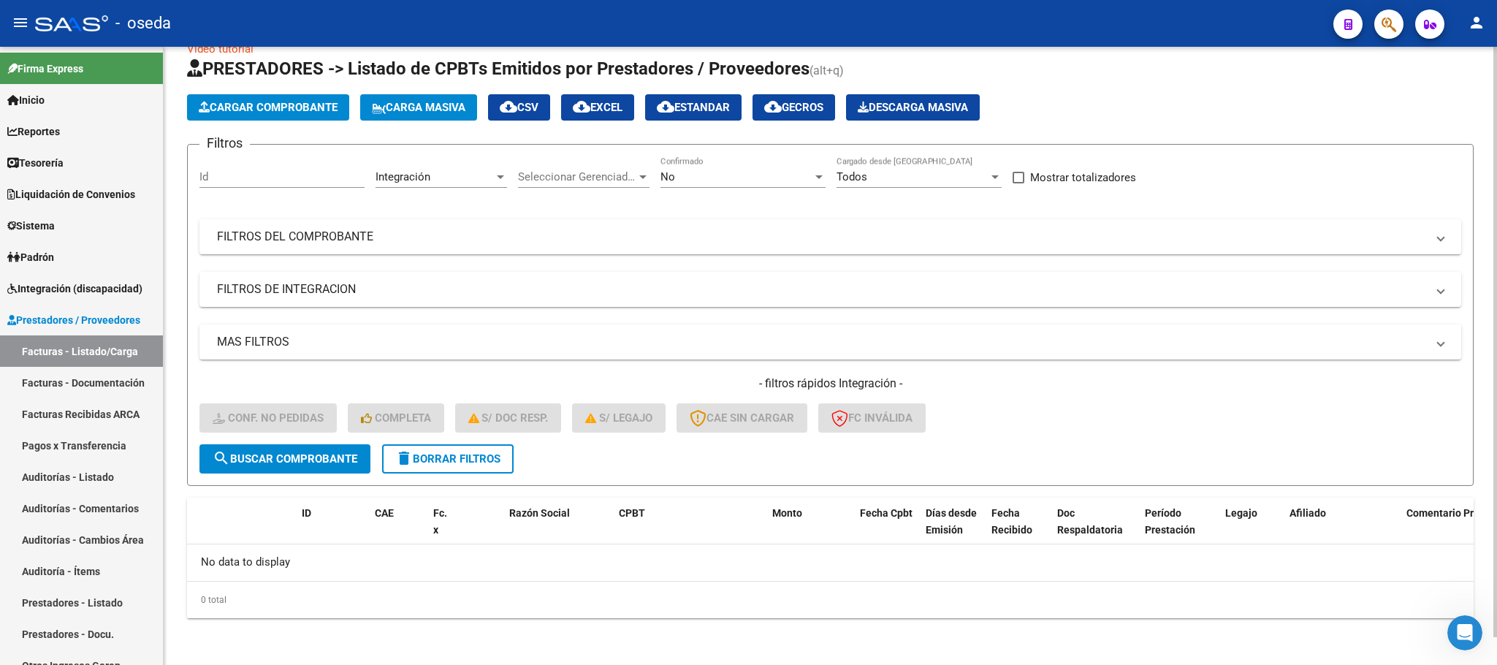
scroll to position [28, 0]
click at [487, 459] on span "delete Borrar Filtros" at bounding box center [447, 459] width 105 height 13
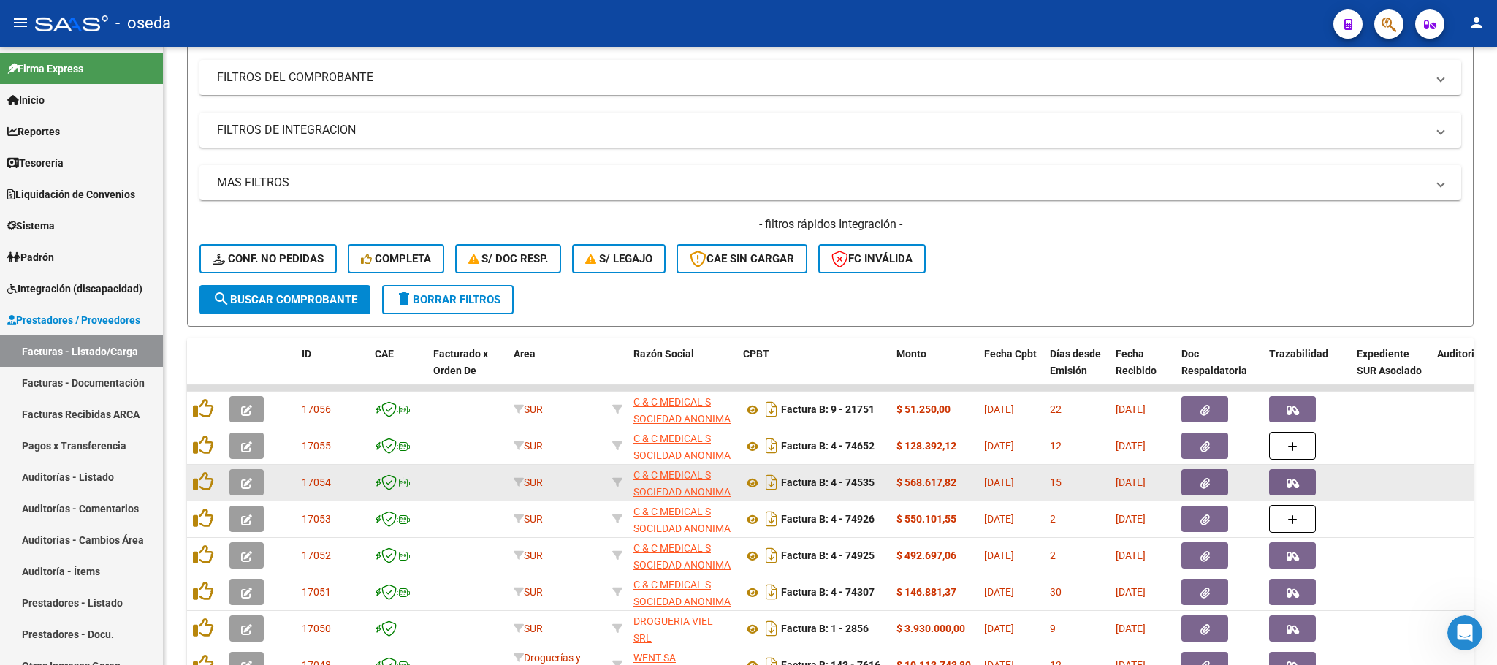
scroll to position [329, 0]
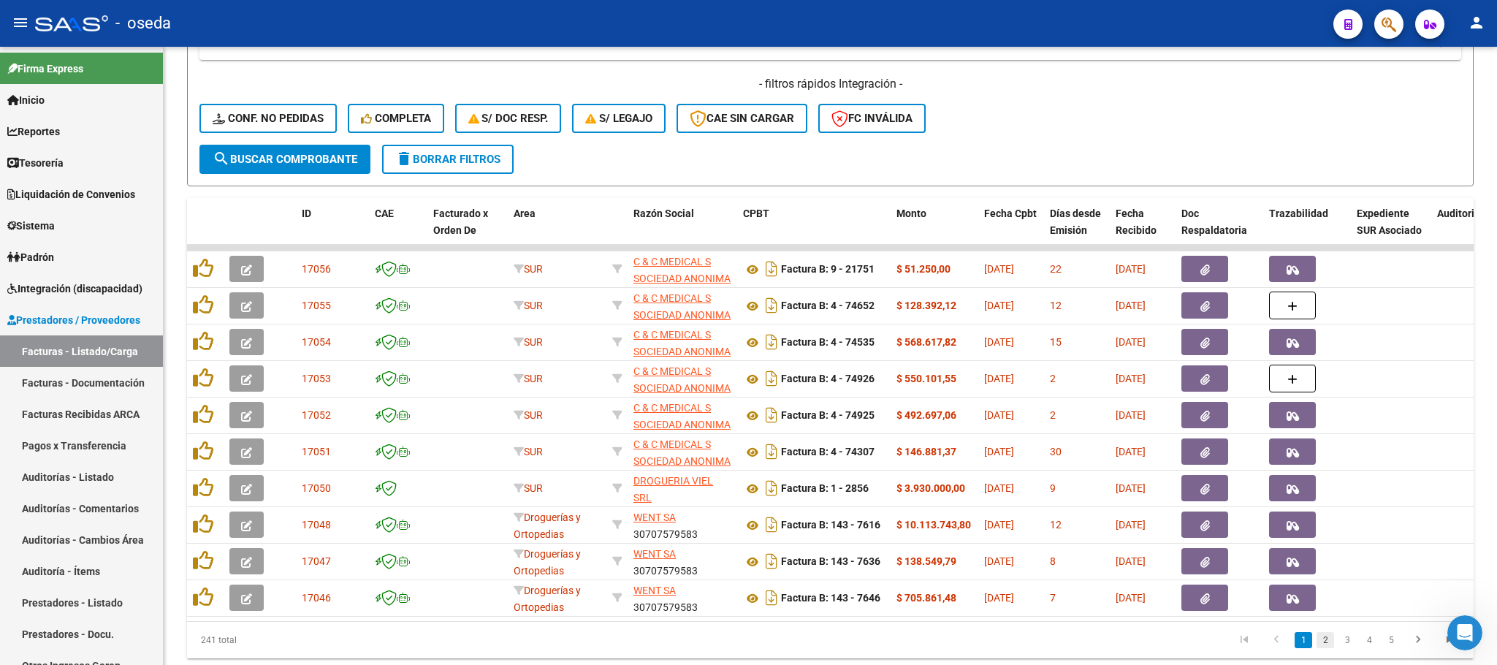
click at [1325, 648] on link "2" at bounding box center [1326, 640] width 18 height 16
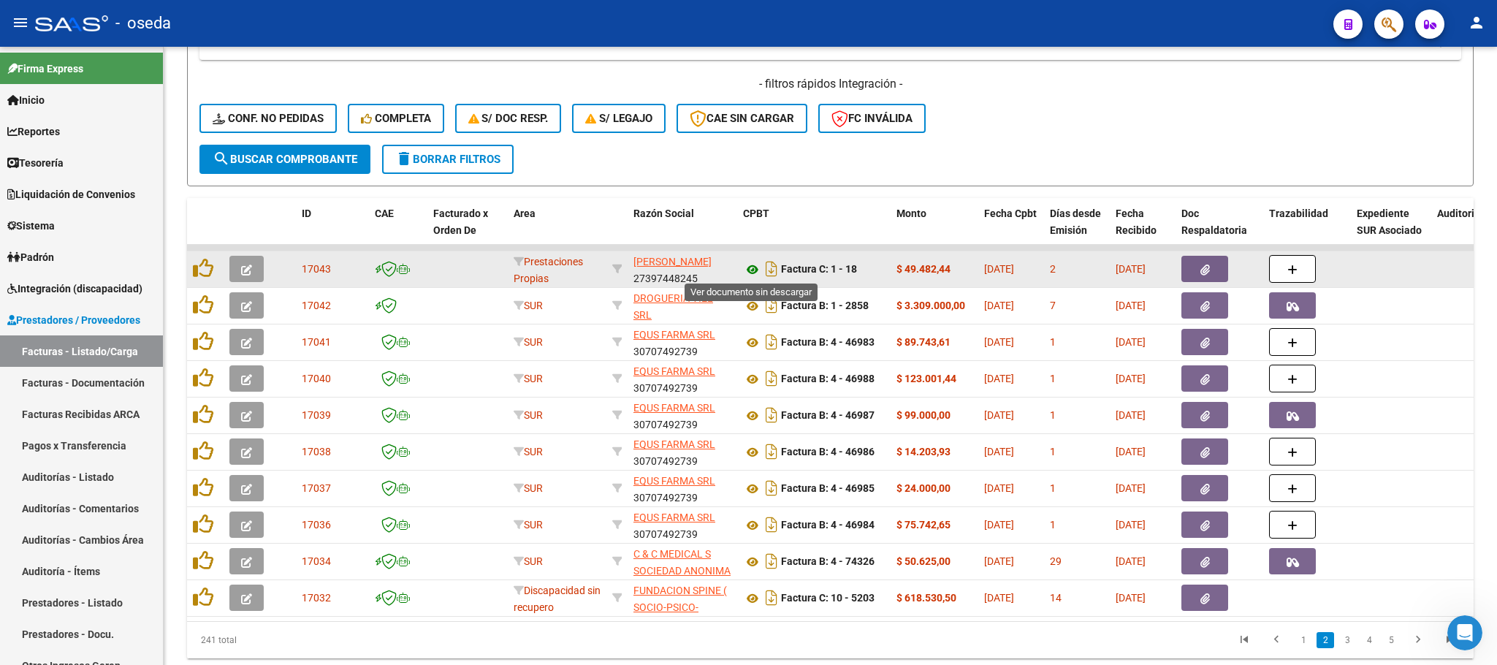
click at [753, 272] on icon at bounding box center [752, 270] width 19 height 18
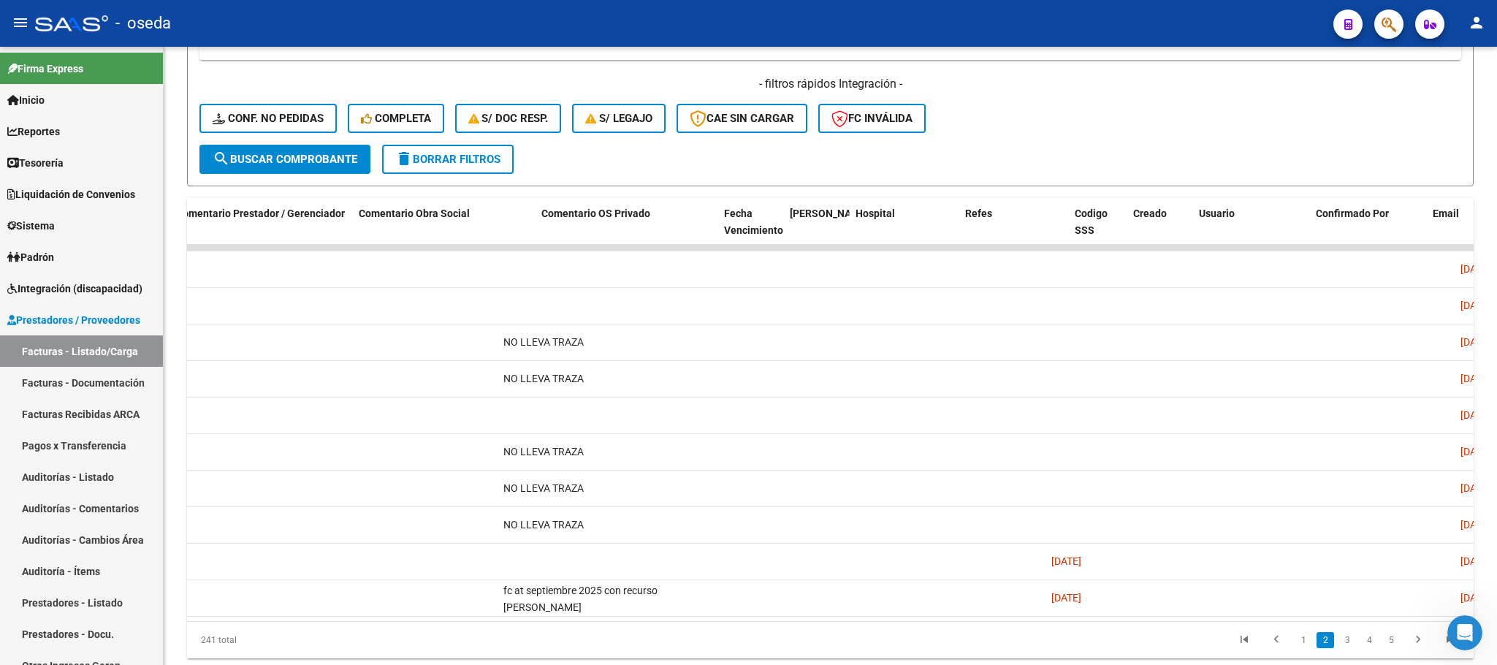
scroll to position [0, 2480]
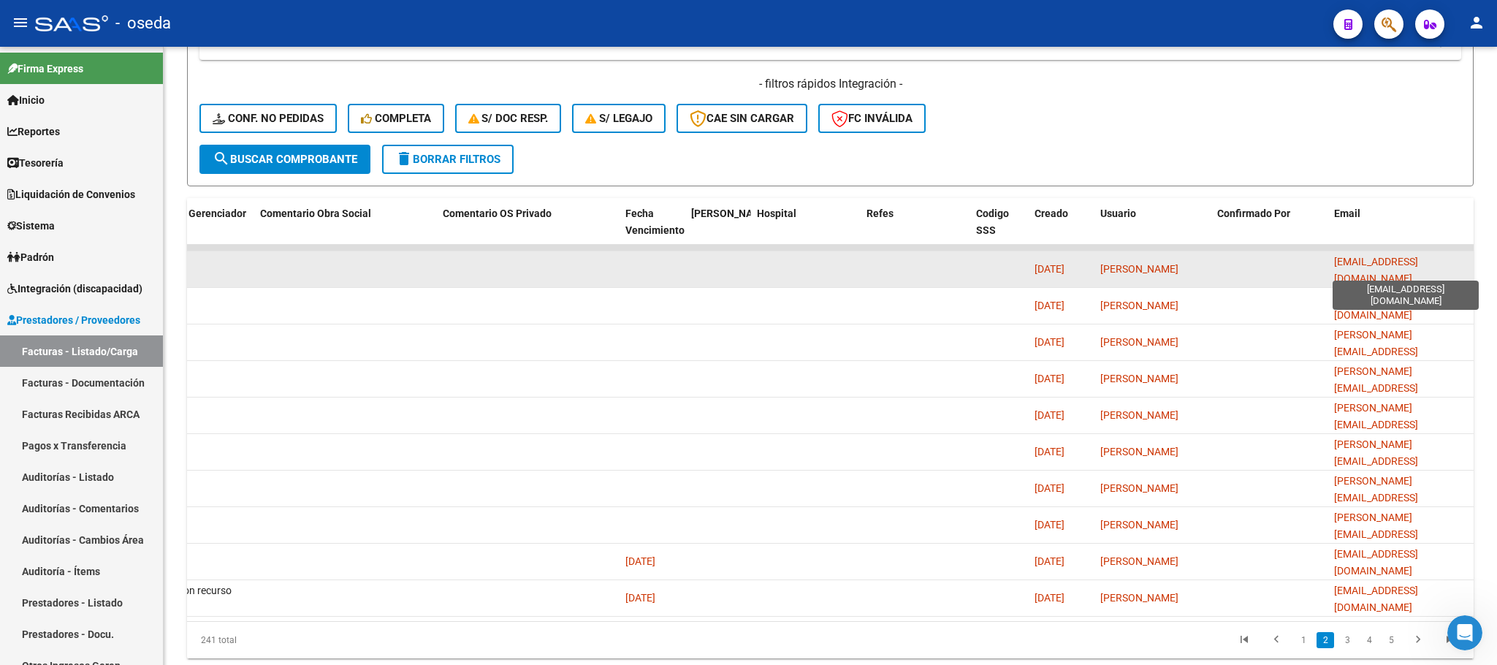
click at [1392, 272] on span "[EMAIL_ADDRESS][DOMAIN_NAME]" at bounding box center [1376, 270] width 84 height 28
copy span "[EMAIL_ADDRESS][DOMAIN_NAME]"
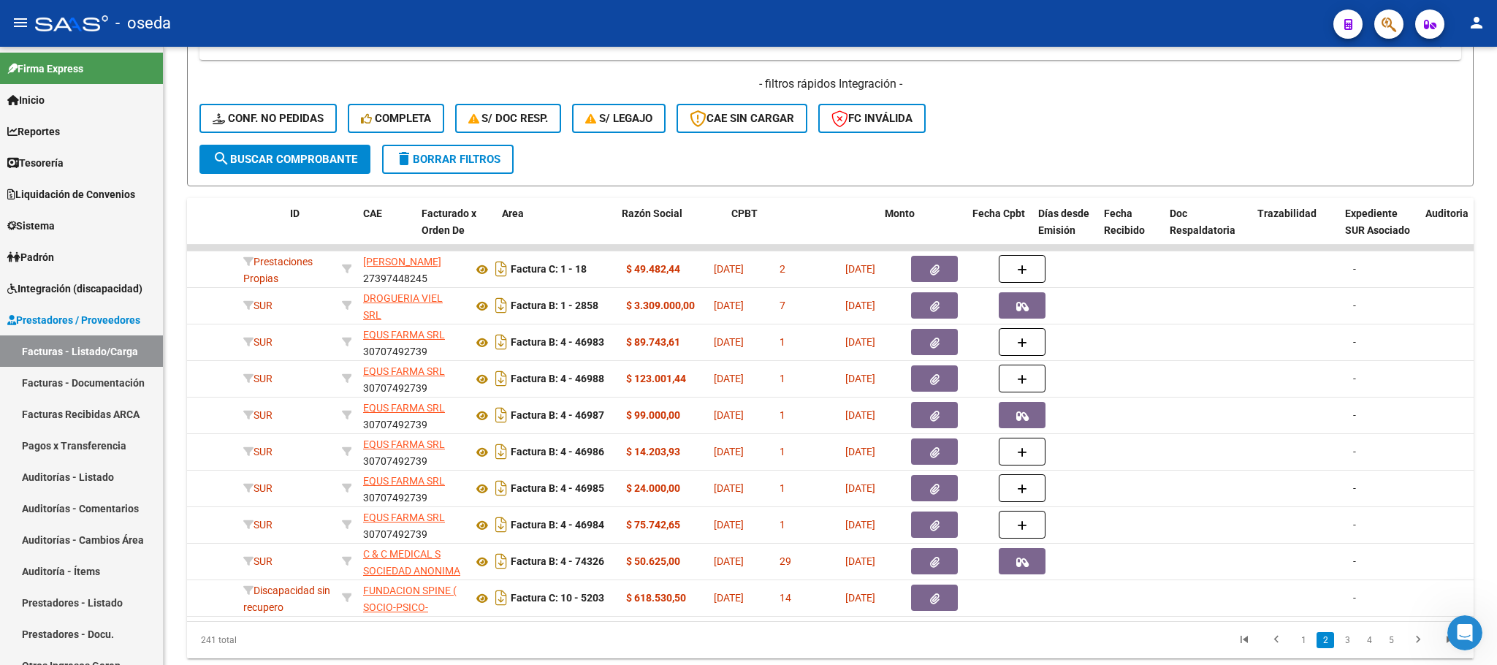
scroll to position [0, 12]
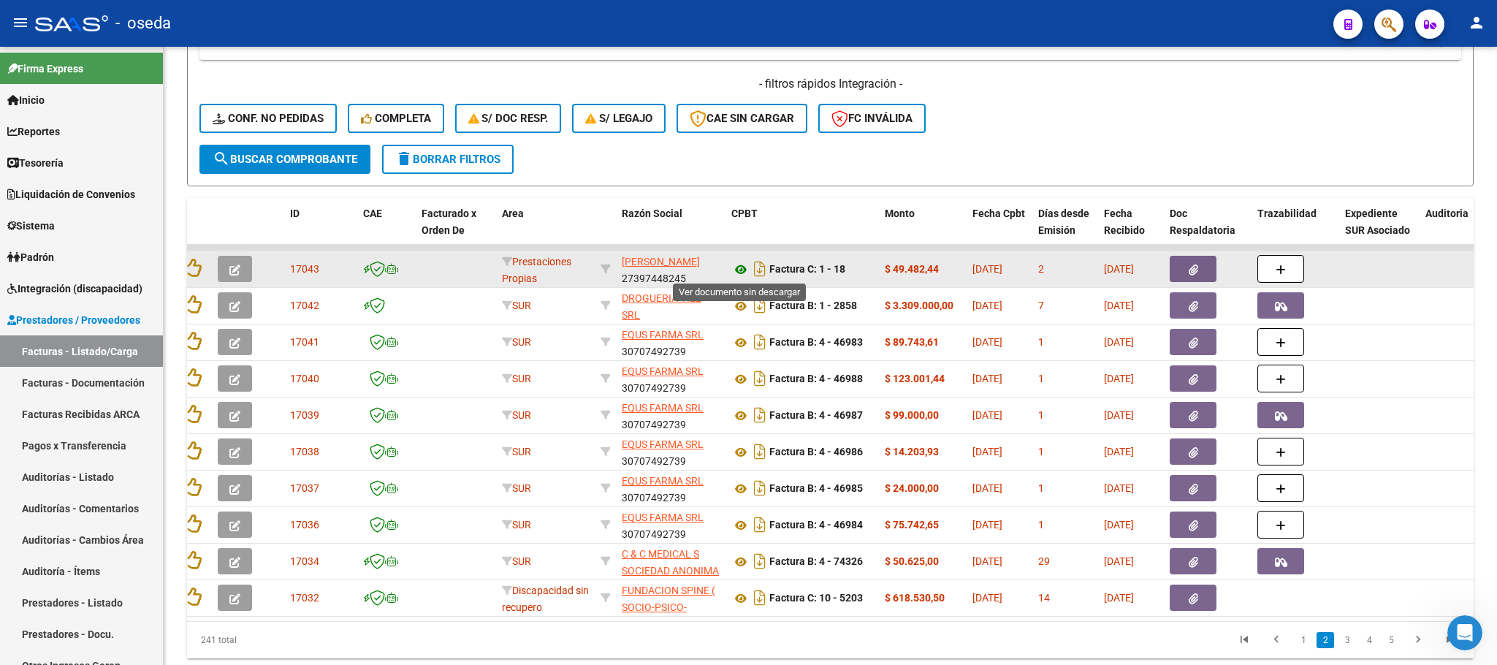
click at [737, 265] on icon at bounding box center [740, 270] width 19 height 18
